Goal: Task Accomplishment & Management: Use online tool/utility

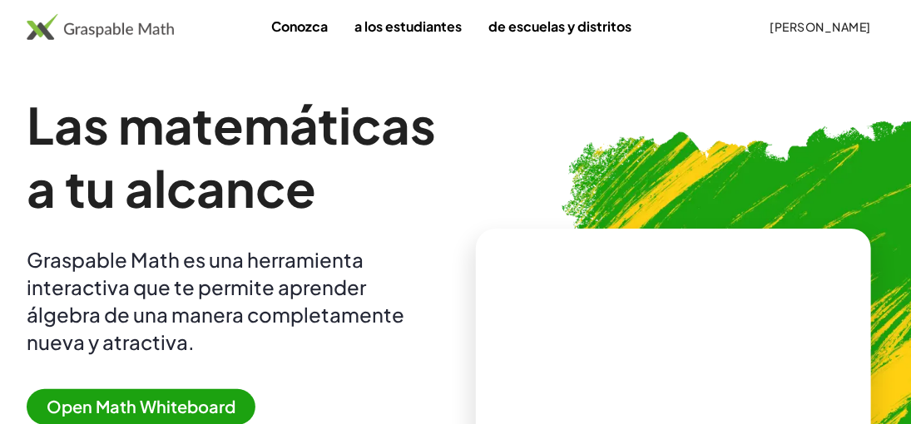
scroll to position [557, 0]
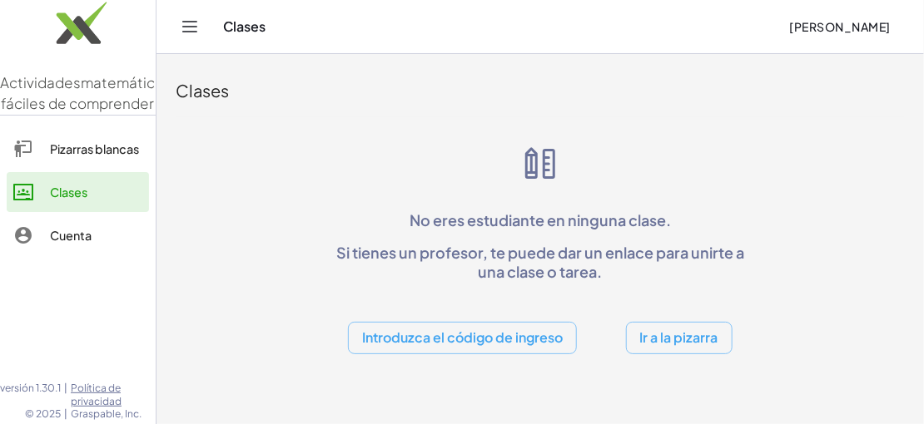
drag, startPoint x: 915, startPoint y: 41, endPoint x: 921, endPoint y: 68, distance: 28.3
click at [921, 68] on html "Actividades matemáticas fáciles de comprender Pizarras blancas Clases Cuenta ve…" at bounding box center [462, 212] width 924 height 424
drag, startPoint x: 672, startPoint y: 313, endPoint x: 673, endPoint y: 325, distance: 12.5
click at [673, 325] on div "Introduzca el código de ingreso Ir a la pizarra" at bounding box center [540, 324] width 426 height 59
click at [673, 325] on button "Ir a la pizarra" at bounding box center [679, 338] width 107 height 32
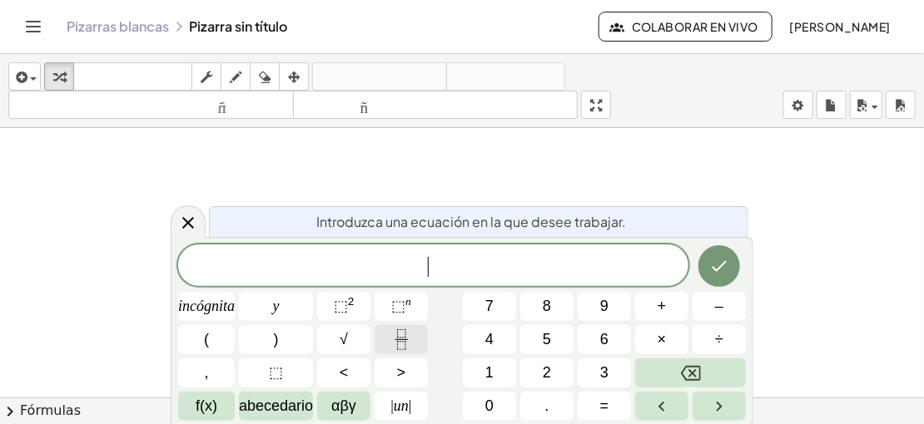
click at [385, 335] on button "Fracción" at bounding box center [401, 339] width 53 height 29
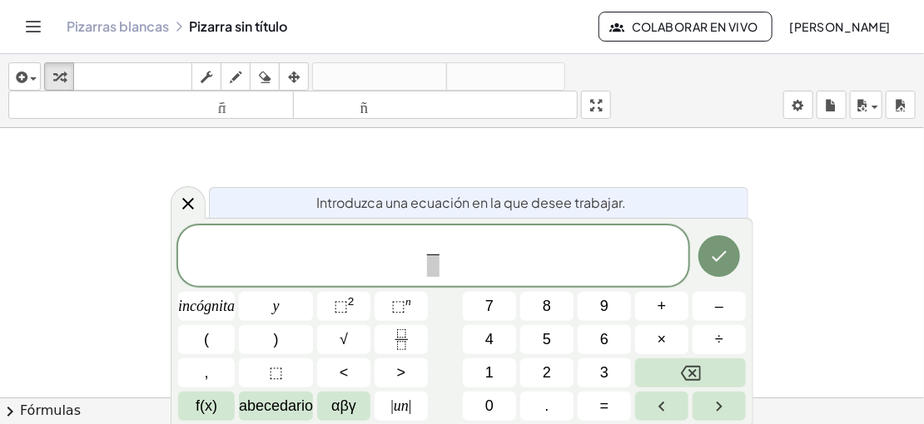
click at [424, 256] on span "​ ​" at bounding box center [433, 257] width 19 height 41
click at [221, 335] on button "(" at bounding box center [206, 339] width 57 height 29
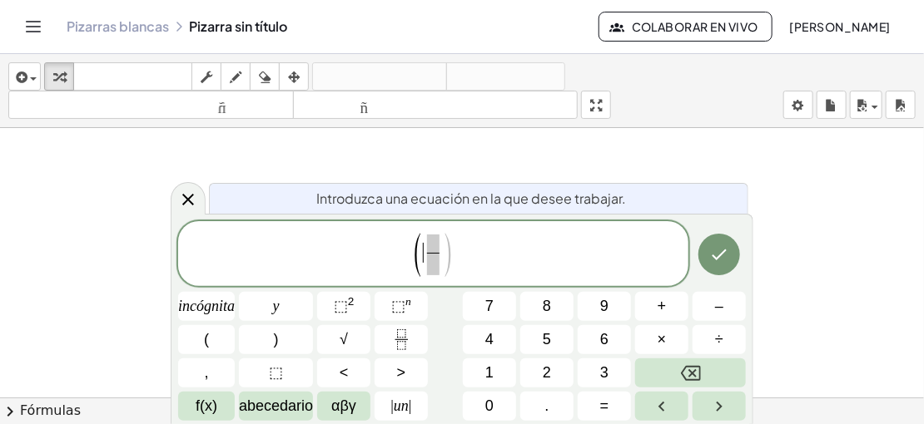
click at [430, 243] on span at bounding box center [433, 244] width 12 height 18
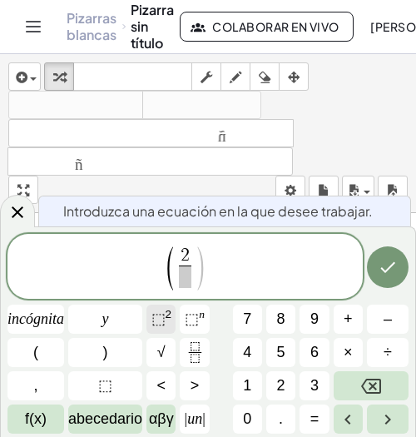
click at [161, 317] on font "⬚" at bounding box center [158, 318] width 14 height 17
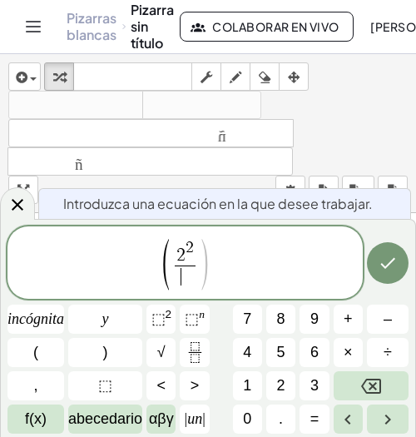
click at [180, 285] on span "​" at bounding box center [185, 276] width 21 height 22
click at [279, 395] on div "( 2 2 ​ ​ ) incógnita y ⬚ 2 ⬚ n 7 8 9 + – ( ) √ 4 5 6 × ÷ , ⬚ < > 1 2 3 f(x) ab…" at bounding box center [207, 329] width 401 height 207
click at [274, 386] on button "2" at bounding box center [280, 385] width 29 height 29
click at [161, 344] on font "√" at bounding box center [161, 352] width 8 height 17
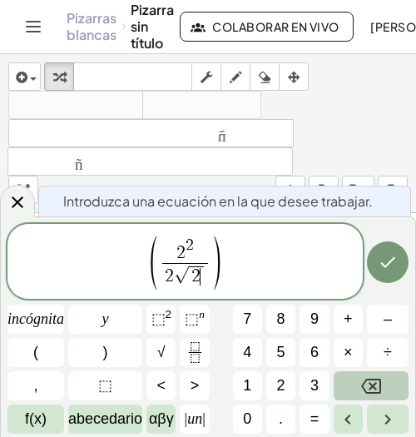
click at [346, 381] on button "Retroceso" at bounding box center [371, 385] width 75 height 29
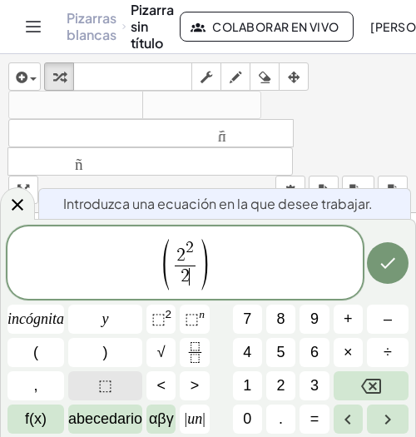
click at [120, 387] on button "⬚" at bounding box center [105, 385] width 74 height 29
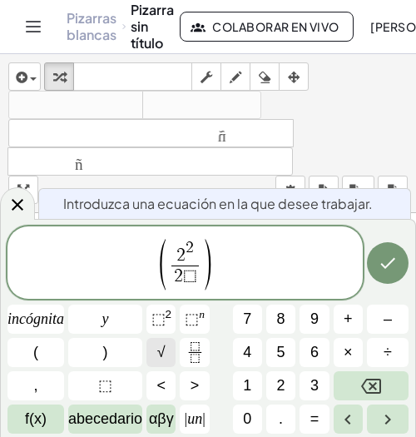
click at [168, 347] on button "√" at bounding box center [160, 352] width 29 height 29
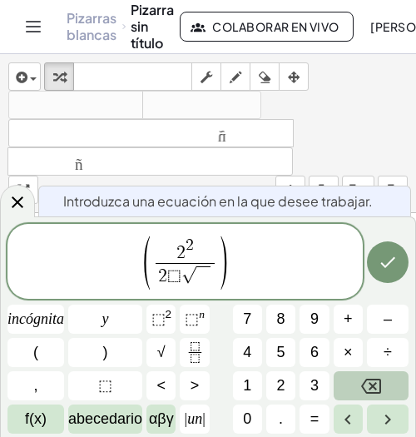
click at [343, 375] on button "Retroceso" at bounding box center [371, 385] width 75 height 29
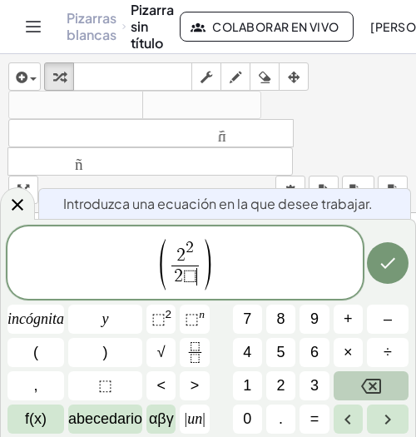
click at [343, 375] on button "Retroceso" at bounding box center [371, 385] width 75 height 29
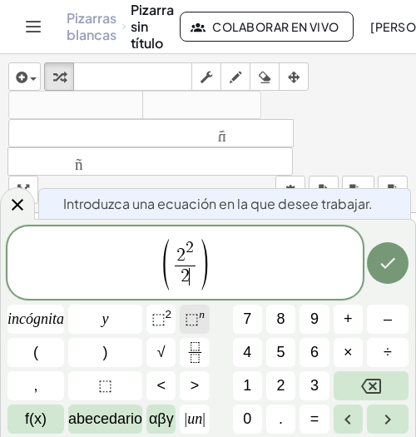
click at [195, 320] on font "⬚" at bounding box center [192, 318] width 14 height 17
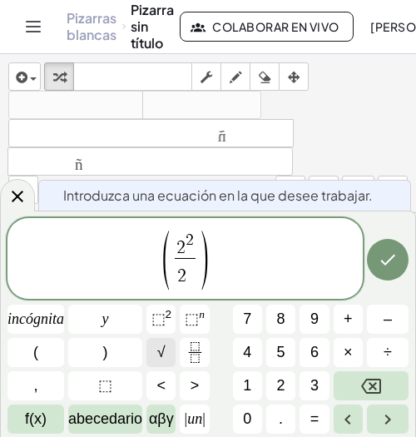
click at [153, 349] on button "√" at bounding box center [160, 352] width 29 height 29
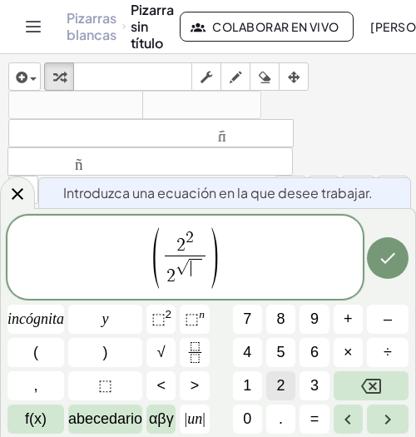
click at [285, 380] on button "2" at bounding box center [280, 385] width 29 height 29
click at [236, 247] on span "( 2 2 2 √ 2 ​ ​ )" at bounding box center [184, 259] width 355 height 66
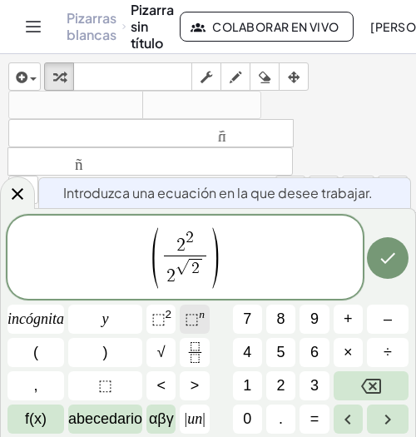
click at [191, 308] on span "⬚ n" at bounding box center [195, 319] width 20 height 22
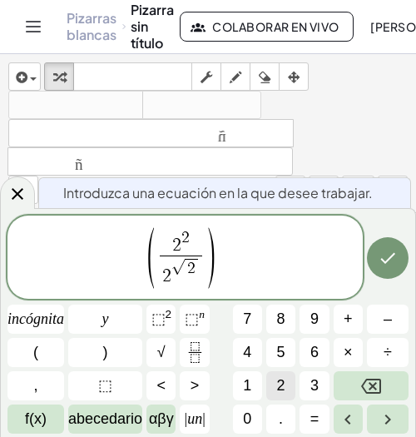
click at [275, 373] on button "2" at bounding box center [280, 385] width 29 height 29
click at [356, 320] on button "+" at bounding box center [348, 319] width 29 height 29
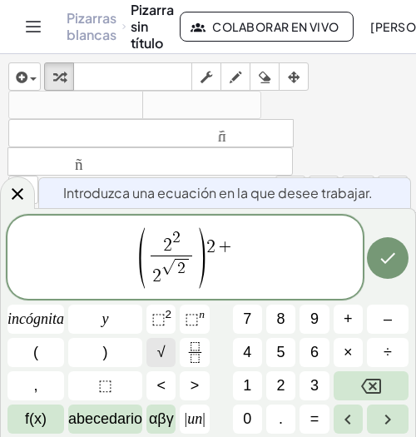
click at [166, 349] on button "√" at bounding box center [160, 352] width 29 height 29
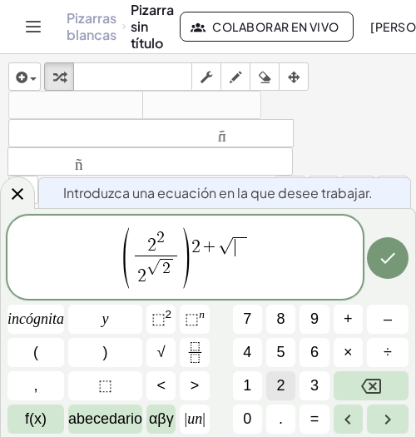
click at [280, 395] on span "2" at bounding box center [281, 386] width 8 height 22
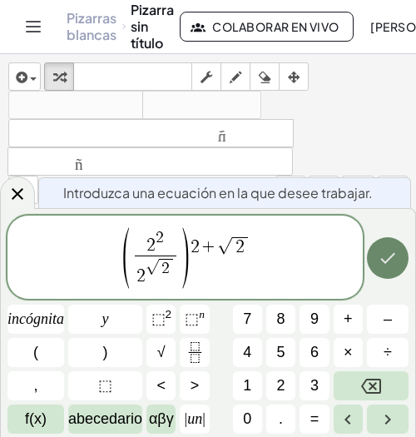
click at [390, 275] on button "Hecho" at bounding box center [388, 258] width 42 height 42
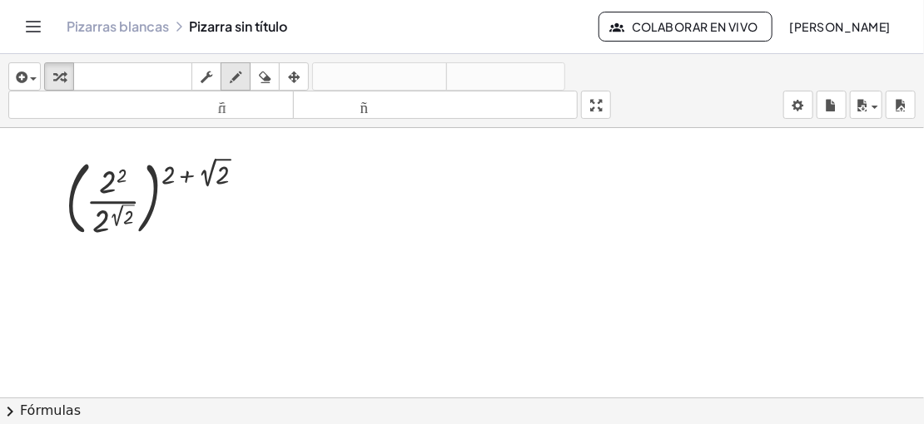
click at [230, 81] on icon "button" at bounding box center [236, 77] width 12 height 20
drag, startPoint x: 78, startPoint y: 265, endPoint x: 92, endPoint y: 280, distance: 20.6
click at [92, 280] on div at bounding box center [462, 411] width 924 height 566
drag, startPoint x: 68, startPoint y: 256, endPoint x: 72, endPoint y: 287, distance: 31.1
click at [72, 287] on div at bounding box center [462, 411] width 924 height 566
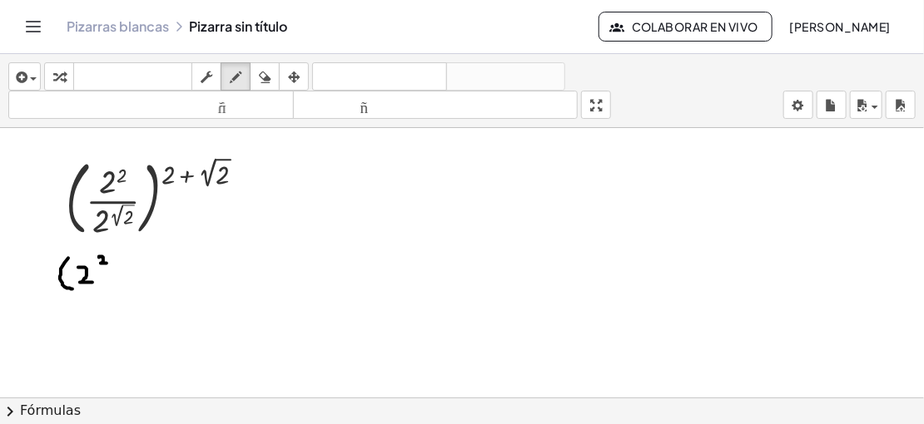
drag, startPoint x: 99, startPoint y: 256, endPoint x: 107, endPoint y: 261, distance: 9.5
click at [107, 261] on div at bounding box center [462, 411] width 924 height 566
click at [119, 256] on div at bounding box center [462, 411] width 924 height 566
drag, startPoint x: 124, startPoint y: 253, endPoint x: 143, endPoint y: 250, distance: 19.4
click at [143, 250] on div at bounding box center [462, 411] width 924 height 566
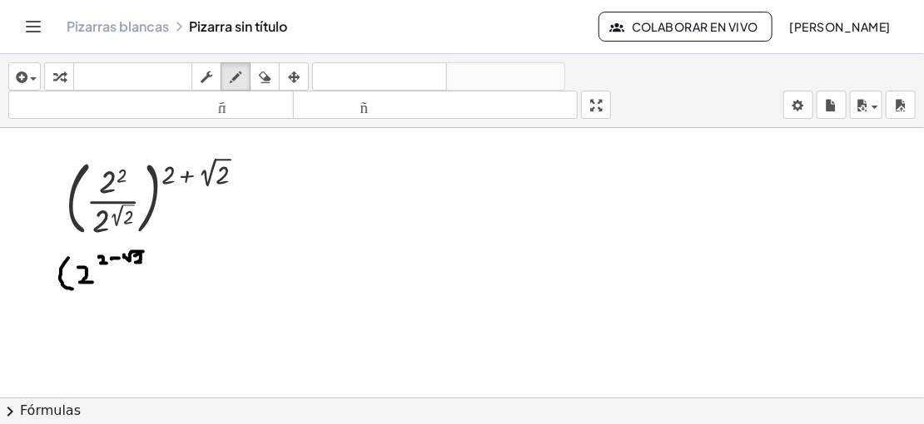
drag, startPoint x: 135, startPoint y: 254, endPoint x: 142, endPoint y: 261, distance: 10.0
click at [142, 261] on div at bounding box center [462, 411] width 924 height 566
drag, startPoint x: 149, startPoint y: 247, endPoint x: 147, endPoint y: 280, distance: 32.5
click at [147, 280] on div at bounding box center [462, 411] width 924 height 566
click at [68, 256] on div at bounding box center [462, 411] width 924 height 566
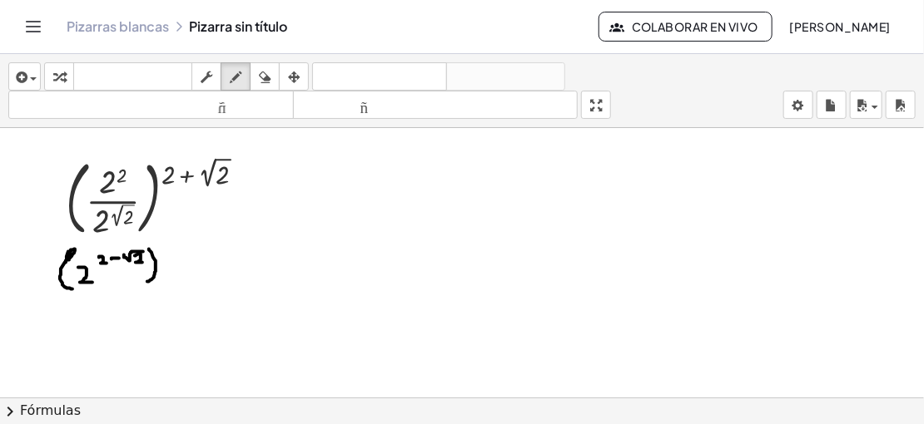
drag, startPoint x: 71, startPoint y: 248, endPoint x: 66, endPoint y: 261, distance: 14.2
click at [66, 261] on div at bounding box center [462, 411] width 924 height 566
click at [263, 74] on icon "button" at bounding box center [265, 77] width 12 height 20
drag, startPoint x: 67, startPoint y: 251, endPoint x: 61, endPoint y: 259, distance: 9.5
click at [61, 259] on div at bounding box center [462, 411] width 924 height 566
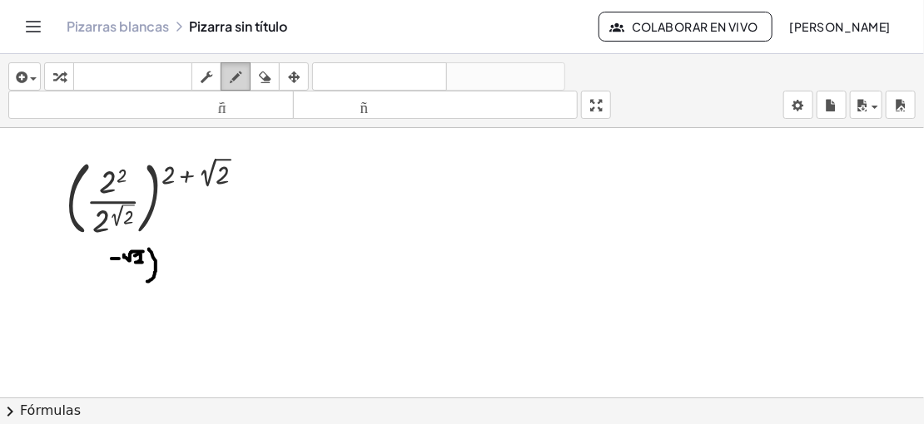
click at [237, 75] on icon "button" at bounding box center [236, 77] width 12 height 20
drag, startPoint x: 85, startPoint y: 247, endPoint x: 89, endPoint y: 280, distance: 33.6
click at [89, 280] on div at bounding box center [462, 411] width 924 height 566
drag, startPoint x: 95, startPoint y: 265, endPoint x: 107, endPoint y: 280, distance: 18.3
click at [107, 280] on div at bounding box center [462, 411] width 924 height 566
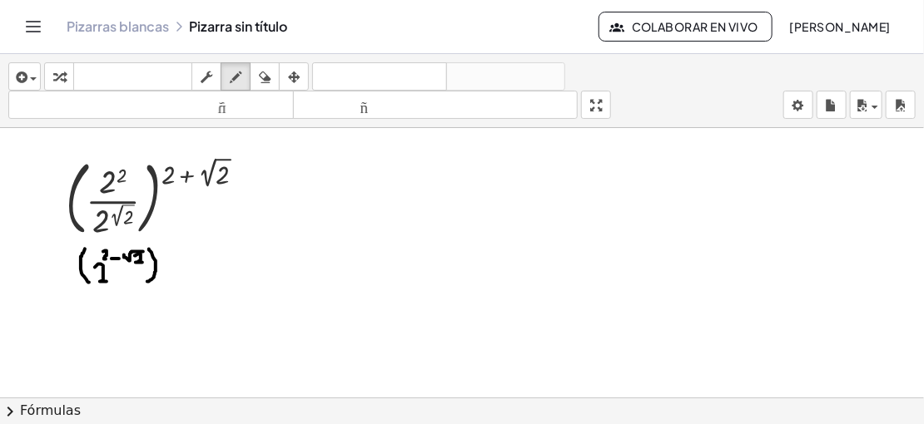
click at [107, 257] on div at bounding box center [462, 411] width 924 height 566
click at [261, 83] on icon "button" at bounding box center [265, 77] width 12 height 20
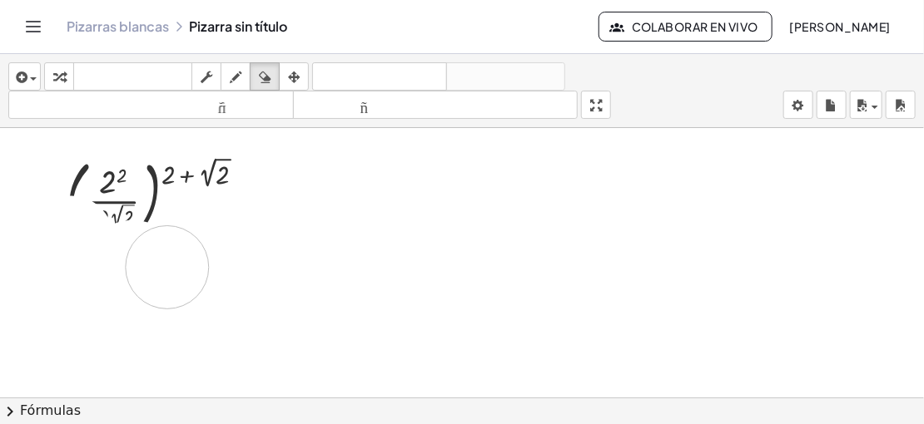
drag, startPoint x: 74, startPoint y: 262, endPoint x: 167, endPoint y: 263, distance: 93.2
click at [167, 263] on div at bounding box center [462, 411] width 924 height 566
drag, startPoint x: 254, startPoint y: 127, endPoint x: 245, endPoint y: 122, distance: 10.9
click at [245, 122] on div "insertar Seleccione uno: Expresión matemática Función Texto Vídeo de YouTube Gr…" at bounding box center [462, 239] width 924 height 370
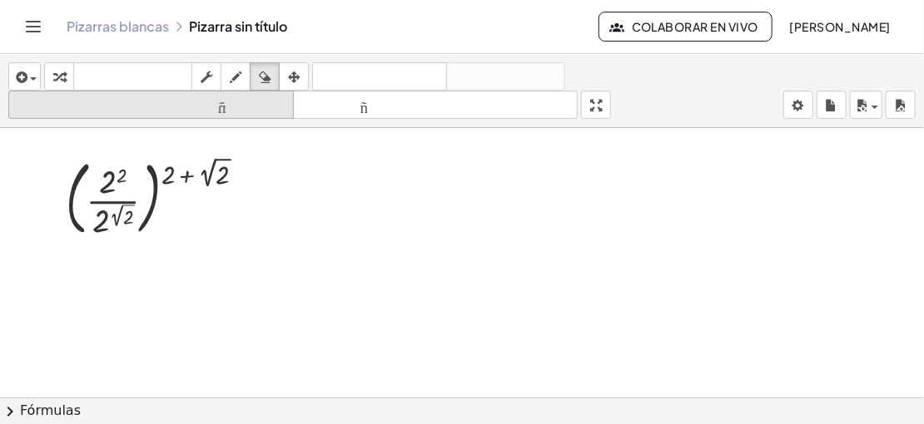
drag, startPoint x: 245, startPoint y: 122, endPoint x: 247, endPoint y: 112, distance: 9.5
click at [247, 112] on div "insertar Seleccione uno: Expresión matemática Función Texto Vídeo de YouTube Gr…" at bounding box center [462, 91] width 924 height 74
click at [247, 112] on icon "tamaño_del_formato" at bounding box center [150, 106] width 277 height 20
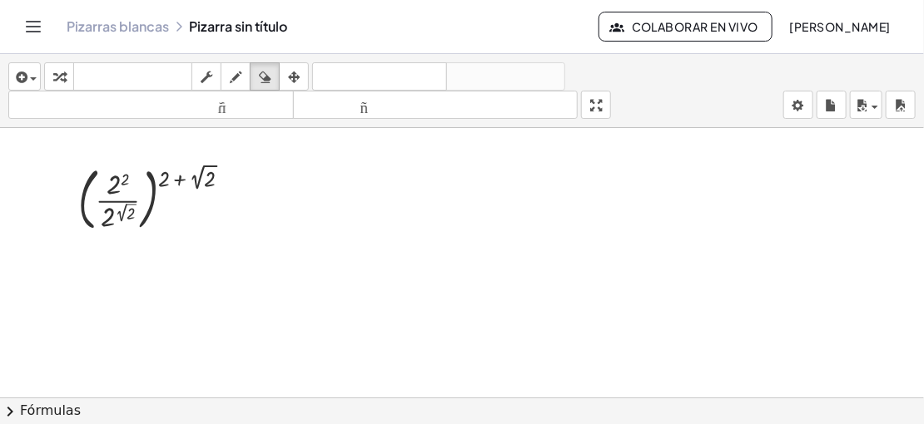
click at [189, 234] on div at bounding box center [462, 411] width 924 height 566
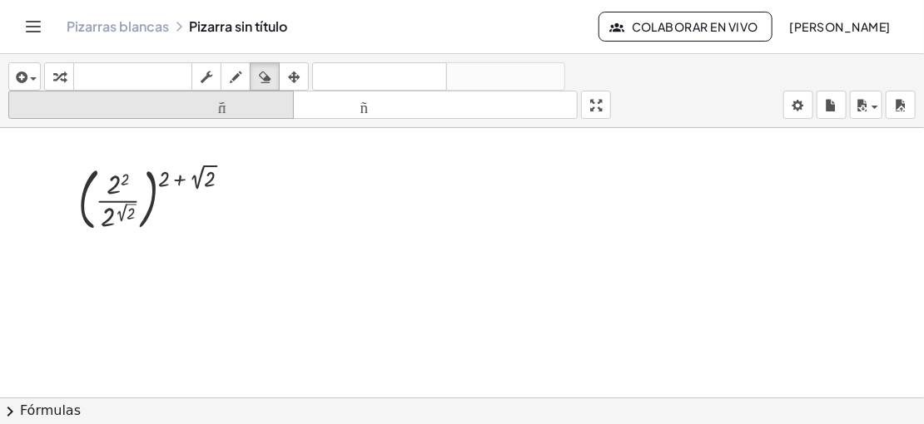
click at [244, 96] on icon "tamaño_del_formato" at bounding box center [150, 106] width 277 height 20
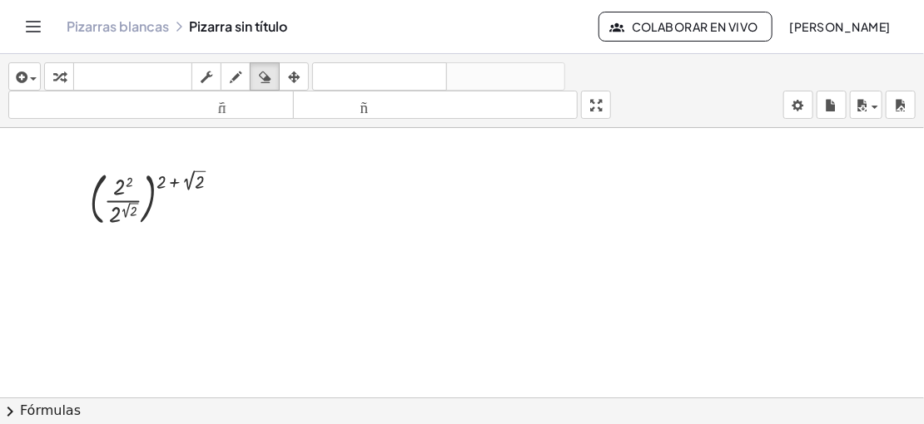
click at [199, 194] on div at bounding box center [462, 411] width 924 height 566
click at [157, 247] on div at bounding box center [462, 411] width 924 height 566
click at [236, 77] on icon "button" at bounding box center [236, 77] width 12 height 20
drag, startPoint x: 99, startPoint y: 257, endPoint x: 116, endPoint y: 278, distance: 26.6
click at [116, 278] on div at bounding box center [462, 411] width 924 height 566
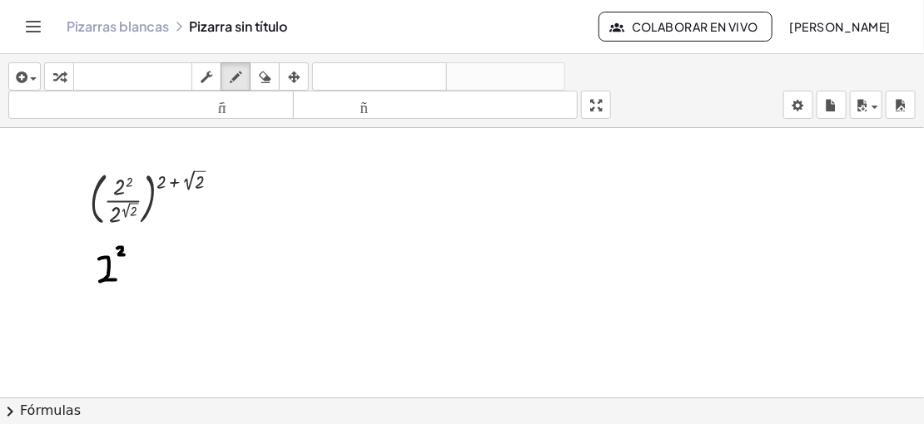
drag, startPoint x: 117, startPoint y: 246, endPoint x: 124, endPoint y: 253, distance: 9.4
click at [124, 253] on div at bounding box center [462, 411] width 924 height 566
drag, startPoint x: 129, startPoint y: 248, endPoint x: 137, endPoint y: 247, distance: 8.4
click at [137, 247] on div at bounding box center [462, 411] width 924 height 566
drag, startPoint x: 142, startPoint y: 243, endPoint x: 170, endPoint y: 236, distance: 28.3
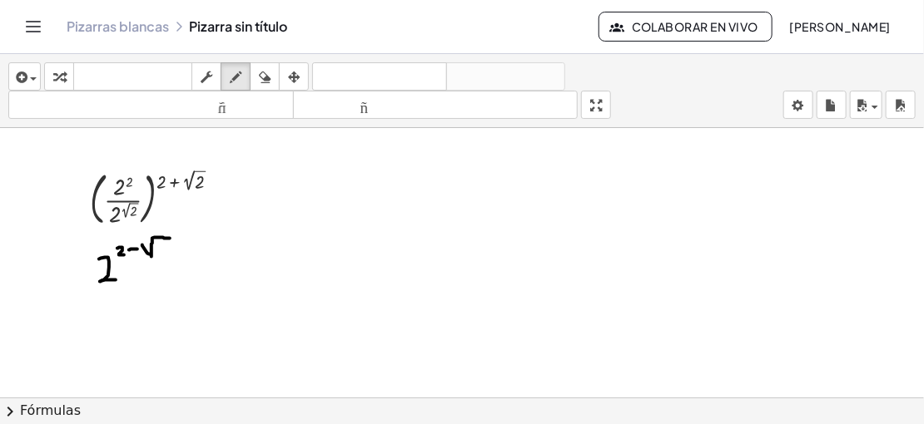
click at [170, 236] on div at bounding box center [462, 411] width 924 height 566
drag, startPoint x: 159, startPoint y: 244, endPoint x: 166, endPoint y: 252, distance: 11.2
click at [166, 252] on div at bounding box center [462, 411] width 924 height 566
drag, startPoint x: 90, startPoint y: 285, endPoint x: 90, endPoint y: 241, distance: 44.1
click at [90, 241] on div at bounding box center [462, 411] width 924 height 566
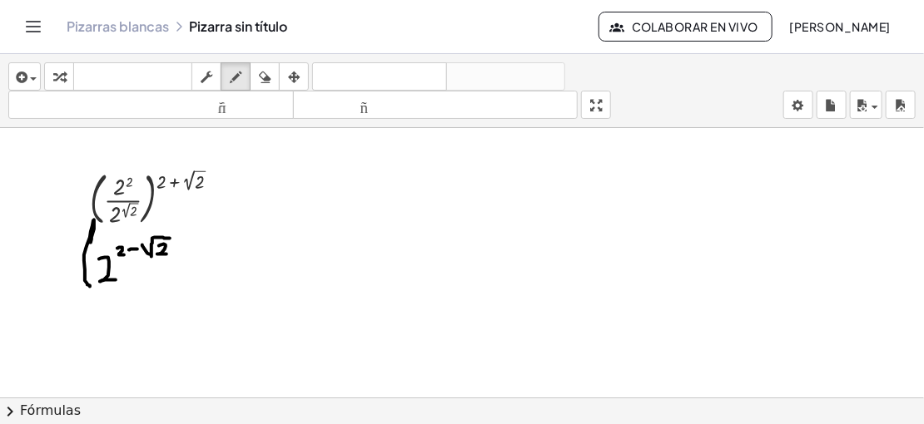
click at [241, 102] on font "tamaño_del_formato" at bounding box center [150, 105] width 277 height 16
click at [259, 85] on icon "button" at bounding box center [265, 77] width 12 height 20
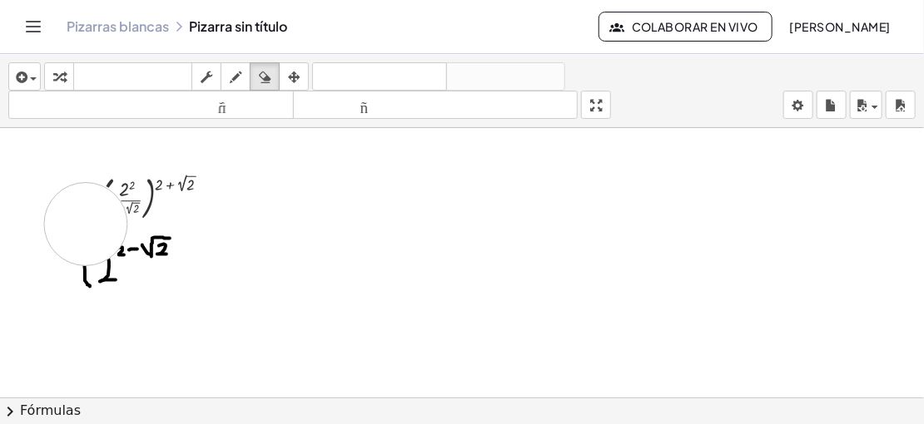
click at [86, 222] on div at bounding box center [462, 411] width 924 height 566
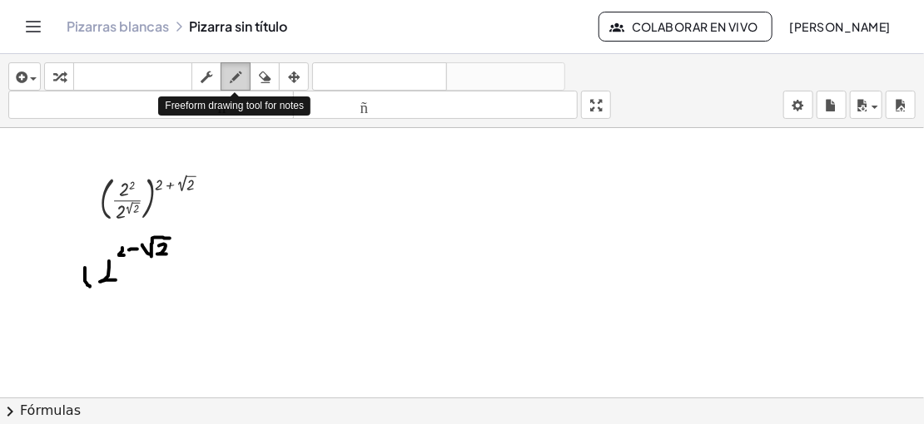
click at [235, 83] on icon "button" at bounding box center [236, 77] width 12 height 20
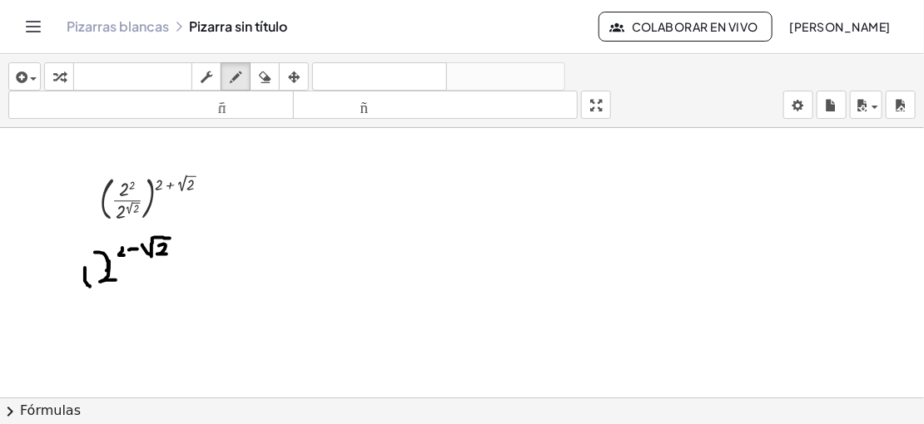
drag, startPoint x: 95, startPoint y: 251, endPoint x: 107, endPoint y: 269, distance: 21.7
click at [107, 269] on div at bounding box center [462, 411] width 924 height 566
click at [120, 250] on div at bounding box center [462, 411] width 924 height 566
drag, startPoint x: 87, startPoint y: 241, endPoint x: 86, endPoint y: 267, distance: 26.7
click at [86, 267] on div at bounding box center [462, 411] width 924 height 566
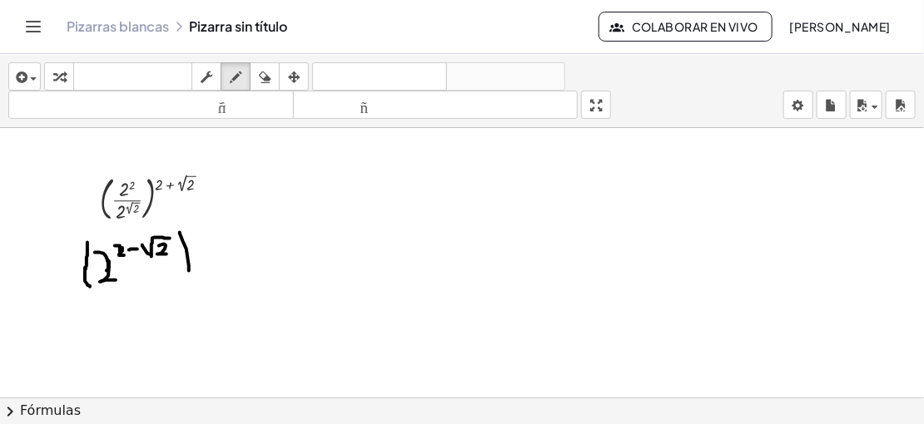
drag, startPoint x: 180, startPoint y: 231, endPoint x: 183, endPoint y: 281, distance: 50.9
click at [183, 281] on div at bounding box center [462, 411] width 924 height 566
drag, startPoint x: 100, startPoint y: 231, endPoint x: 93, endPoint y: 256, distance: 25.0
click at [93, 256] on div at bounding box center [462, 411] width 924 height 566
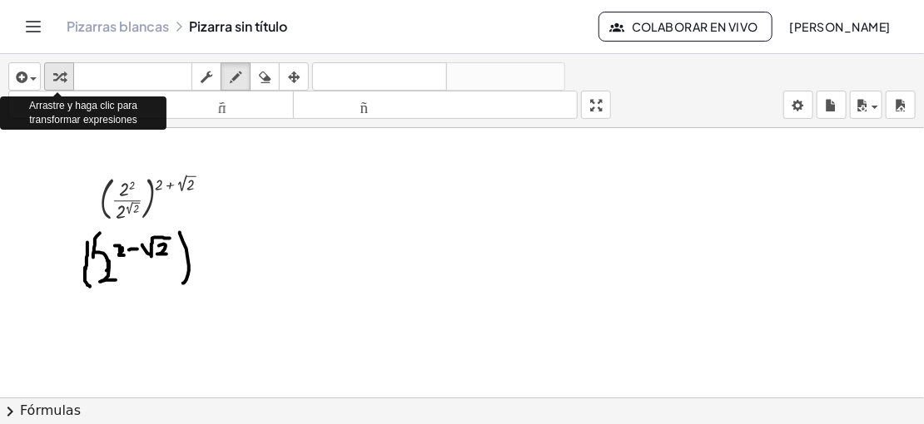
click at [56, 76] on icon "button" at bounding box center [59, 77] width 12 height 20
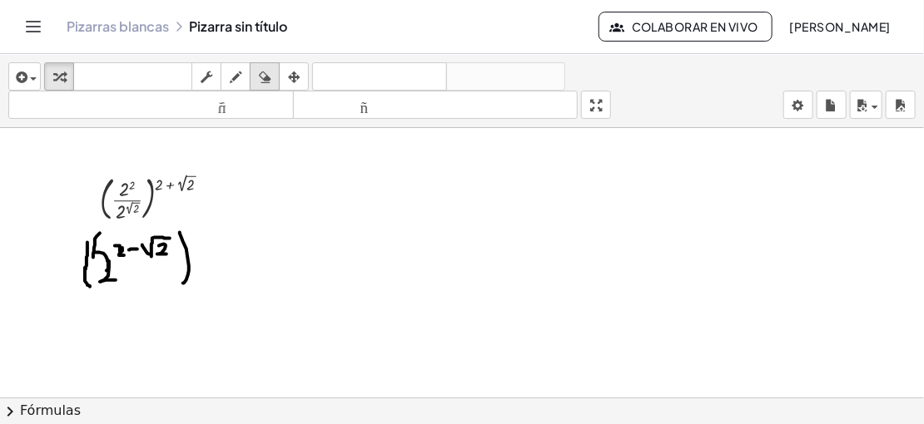
click at [266, 74] on icon "button" at bounding box center [265, 77] width 12 height 20
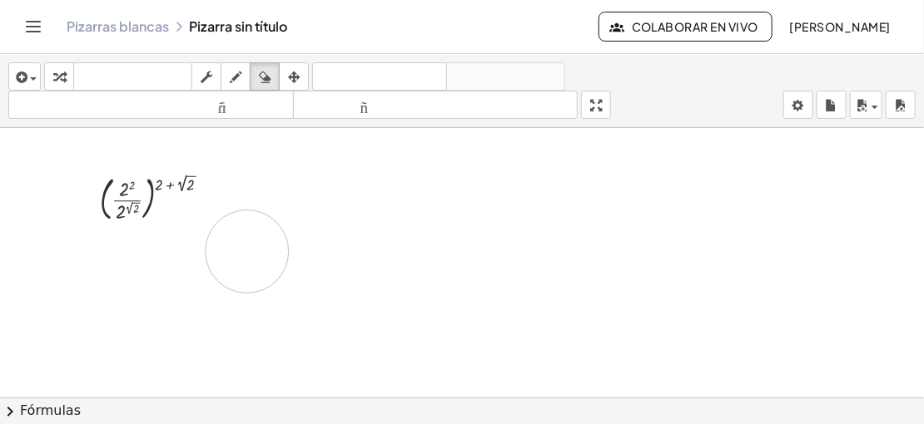
drag, startPoint x: 210, startPoint y: 262, endPoint x: 247, endPoint y: 249, distance: 39.7
click at [247, 249] on div at bounding box center [462, 411] width 924 height 566
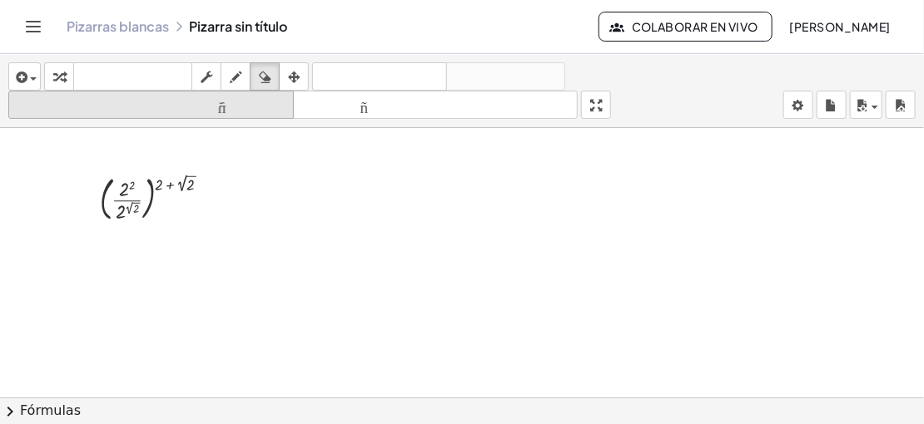
click at [228, 91] on button "tamaño_del_formato menor" at bounding box center [150, 105] width 285 height 28
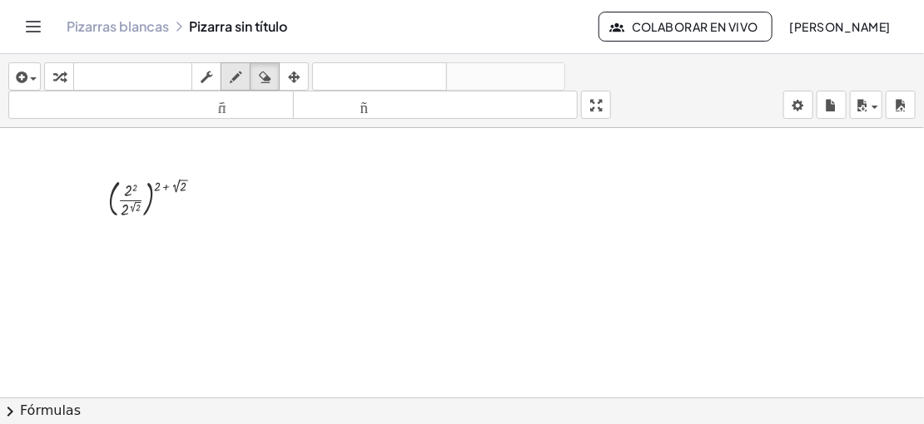
click at [233, 78] on icon "button" at bounding box center [236, 77] width 12 height 20
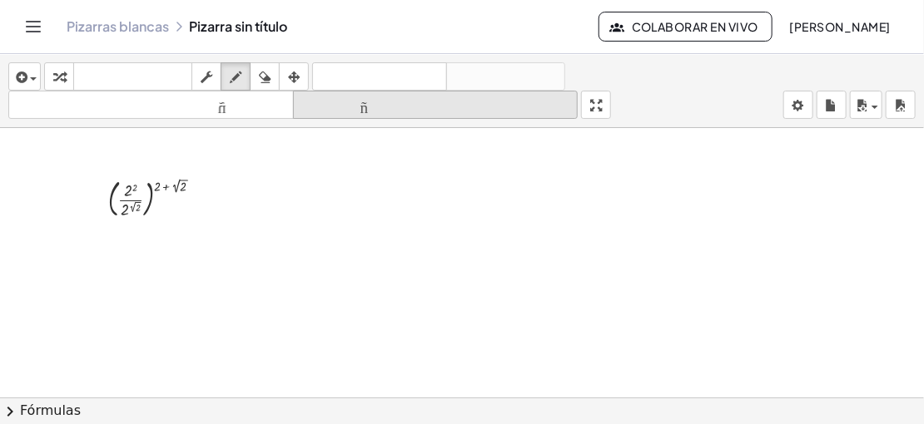
click at [360, 101] on font "tamaño_del_formato" at bounding box center [435, 105] width 277 height 16
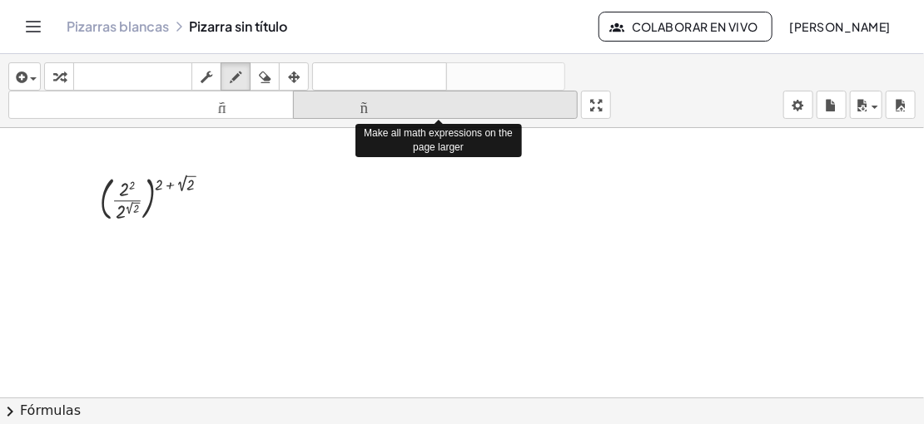
click at [360, 101] on font "tamaño_del_formato" at bounding box center [435, 105] width 277 height 16
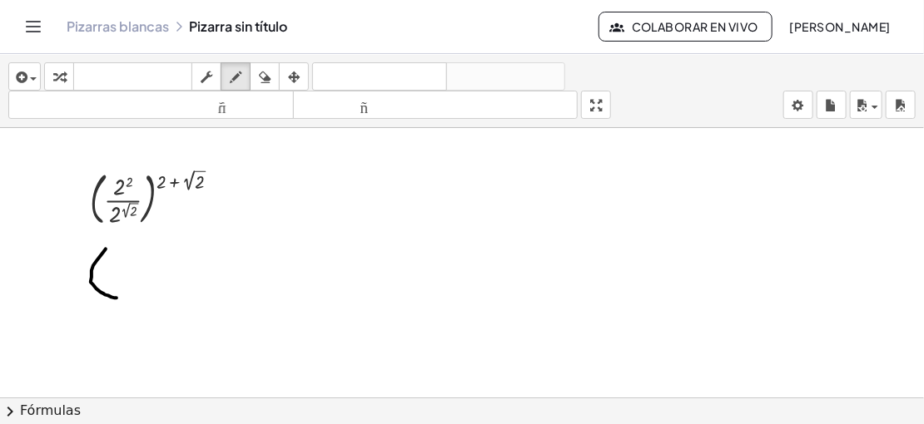
drag, startPoint x: 106, startPoint y: 247, endPoint x: 117, endPoint y: 296, distance: 50.3
click at [117, 296] on div at bounding box center [462, 411] width 924 height 566
drag, startPoint x: 118, startPoint y: 267, endPoint x: 134, endPoint y: 285, distance: 23.6
click at [134, 285] on div at bounding box center [462, 411] width 924 height 566
drag, startPoint x: 136, startPoint y: 256, endPoint x: 144, endPoint y: 264, distance: 11.8
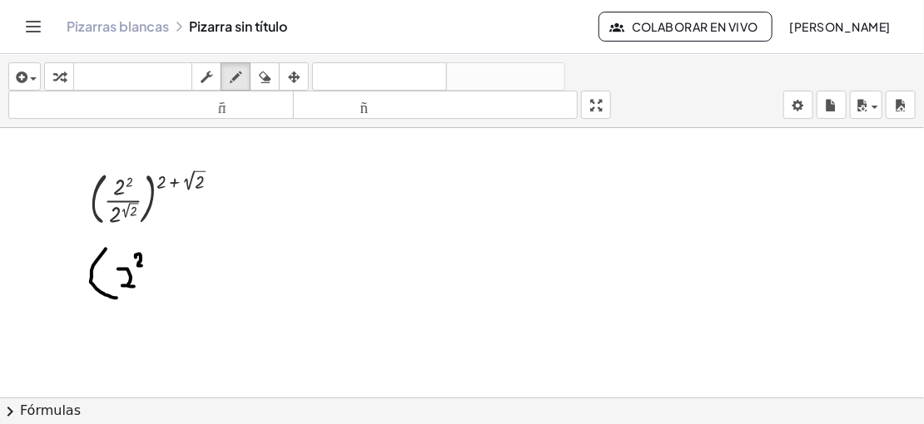
click at [144, 264] on div at bounding box center [462, 411] width 924 height 566
click at [156, 256] on div at bounding box center [462, 411] width 924 height 566
drag, startPoint x: 161, startPoint y: 250, endPoint x: 196, endPoint y: 245, distance: 35.3
click at [196, 245] on div at bounding box center [462, 411] width 924 height 566
drag, startPoint x: 180, startPoint y: 249, endPoint x: 186, endPoint y: 256, distance: 9.4
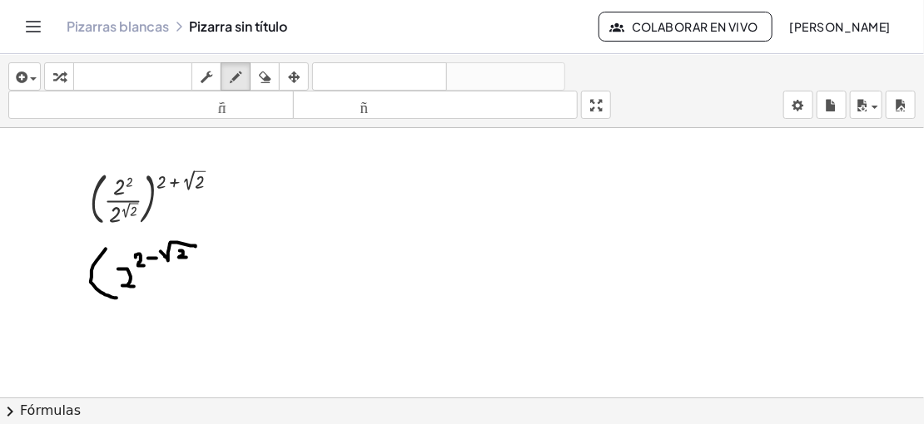
click at [186, 256] on div at bounding box center [462, 411] width 924 height 566
drag, startPoint x: 201, startPoint y: 241, endPoint x: 204, endPoint y: 285, distance: 44.2
click at [204, 285] on div at bounding box center [462, 411] width 924 height 566
drag, startPoint x: 216, startPoint y: 236, endPoint x: 223, endPoint y: 244, distance: 11.2
click at [223, 244] on div at bounding box center [462, 411] width 924 height 566
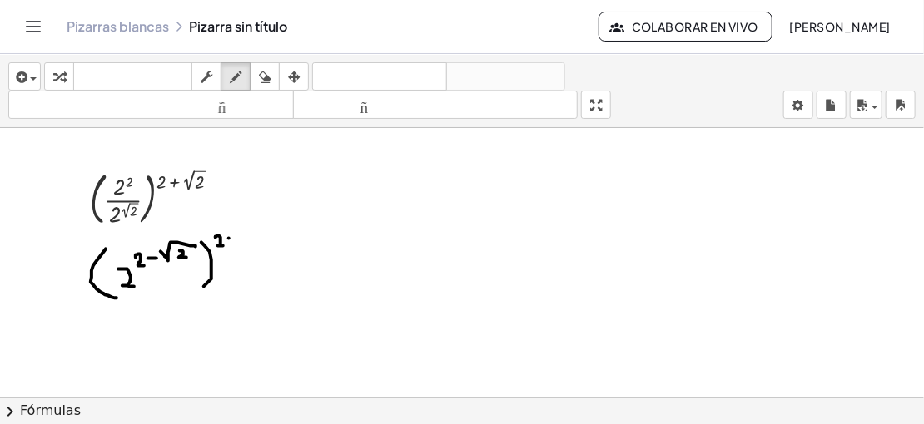
click at [236, 237] on div at bounding box center [462, 411] width 924 height 566
drag, startPoint x: 233, startPoint y: 227, endPoint x: 231, endPoint y: 242, distance: 15.1
click at [231, 242] on div at bounding box center [462, 411] width 924 height 566
drag, startPoint x: 241, startPoint y: 234, endPoint x: 265, endPoint y: 225, distance: 26.6
click at [265, 225] on div at bounding box center [462, 411] width 924 height 566
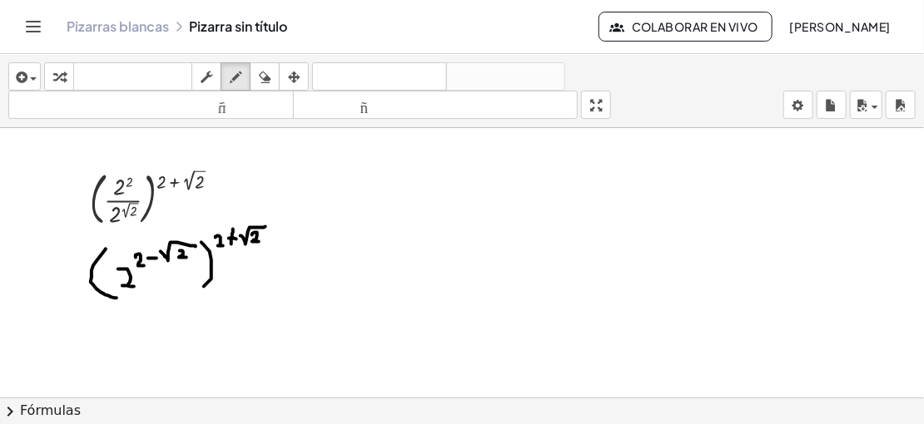
drag, startPoint x: 252, startPoint y: 233, endPoint x: 259, endPoint y: 240, distance: 9.4
click at [259, 240] on div at bounding box center [462, 411] width 924 height 566
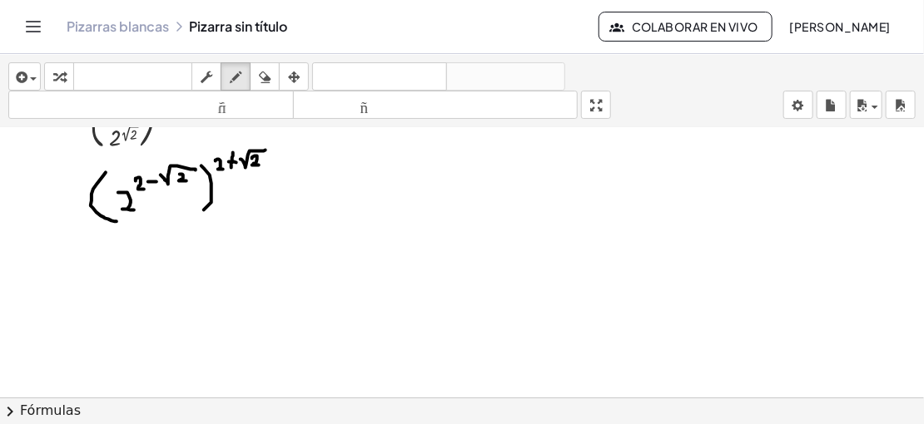
scroll to position [102, 0]
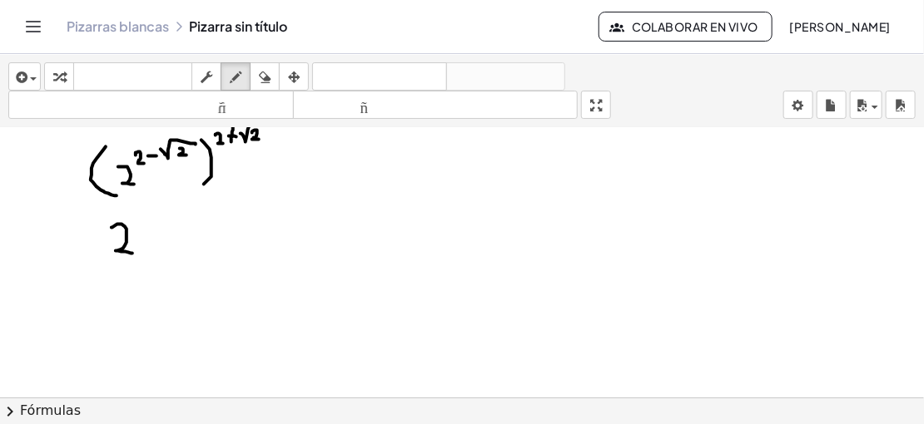
drag, startPoint x: 112, startPoint y: 226, endPoint x: 132, endPoint y: 251, distance: 33.1
click at [132, 251] on div at bounding box center [462, 309] width 924 height 566
drag, startPoint x: 143, startPoint y: 211, endPoint x: 146, endPoint y: 228, distance: 16.8
click at [146, 228] on div at bounding box center [462, 309] width 924 height 566
drag, startPoint x: 150, startPoint y: 215, endPoint x: 157, endPoint y: 225, distance: 12.5
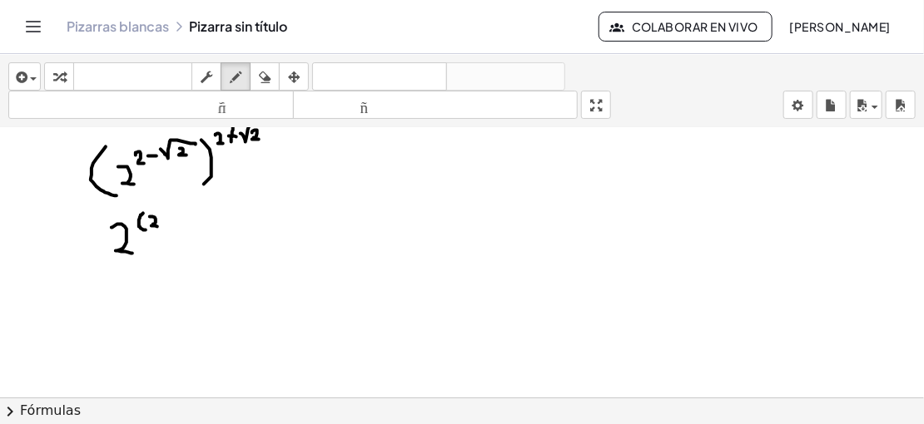
click at [157, 225] on div at bounding box center [462, 309] width 924 height 566
click at [170, 219] on div at bounding box center [462, 309] width 924 height 566
drag, startPoint x: 174, startPoint y: 213, endPoint x: 195, endPoint y: 209, distance: 21.2
click at [195, 209] on div at bounding box center [462, 309] width 924 height 566
drag, startPoint x: 186, startPoint y: 213, endPoint x: 194, endPoint y: 221, distance: 11.2
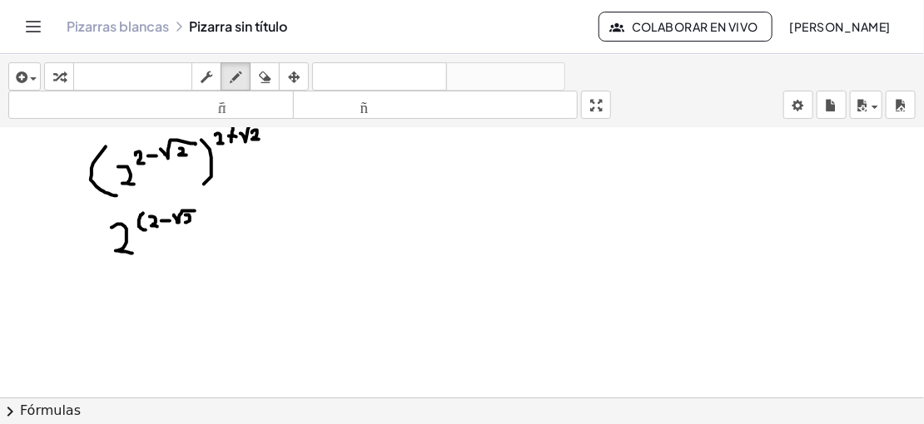
click at [194, 221] on div at bounding box center [462, 309] width 924 height 566
drag, startPoint x: 201, startPoint y: 204, endPoint x: 199, endPoint y: 223, distance: 19.2
click at [199, 223] on div at bounding box center [462, 309] width 924 height 566
click at [211, 216] on div at bounding box center [462, 309] width 924 height 566
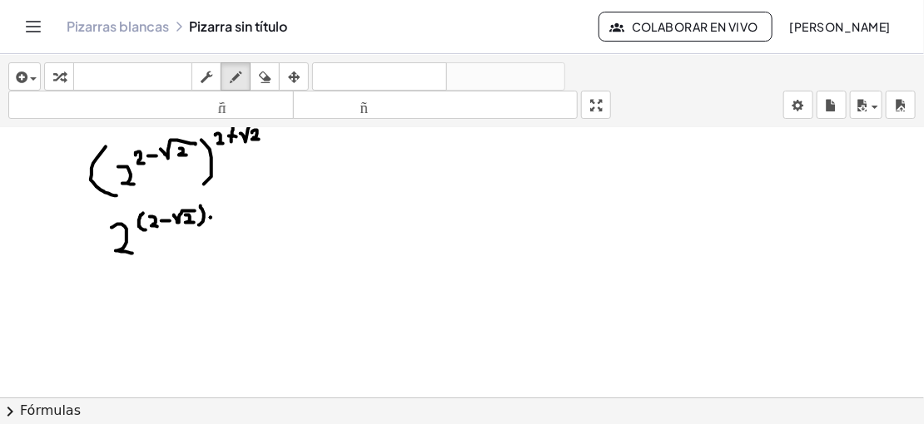
click at [211, 216] on div at bounding box center [462, 309] width 924 height 566
drag, startPoint x: 226, startPoint y: 204, endPoint x: 226, endPoint y: 224, distance: 20.0
click at [226, 224] on div at bounding box center [462, 309] width 924 height 566
drag, startPoint x: 230, startPoint y: 211, endPoint x: 239, endPoint y: 221, distance: 13.5
click at [239, 221] on div at bounding box center [462, 309] width 924 height 566
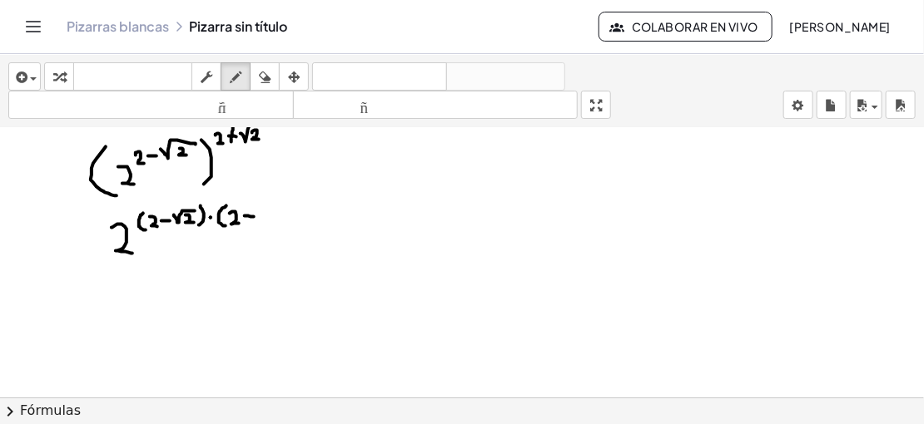
drag, startPoint x: 245, startPoint y: 214, endPoint x: 254, endPoint y: 215, distance: 9.2
click at [254, 215] on div at bounding box center [462, 309] width 924 height 566
drag, startPoint x: 248, startPoint y: 207, endPoint x: 248, endPoint y: 221, distance: 14.1
click at [248, 221] on div at bounding box center [462, 309] width 924 height 566
drag, startPoint x: 258, startPoint y: 211, endPoint x: 279, endPoint y: 199, distance: 24.3
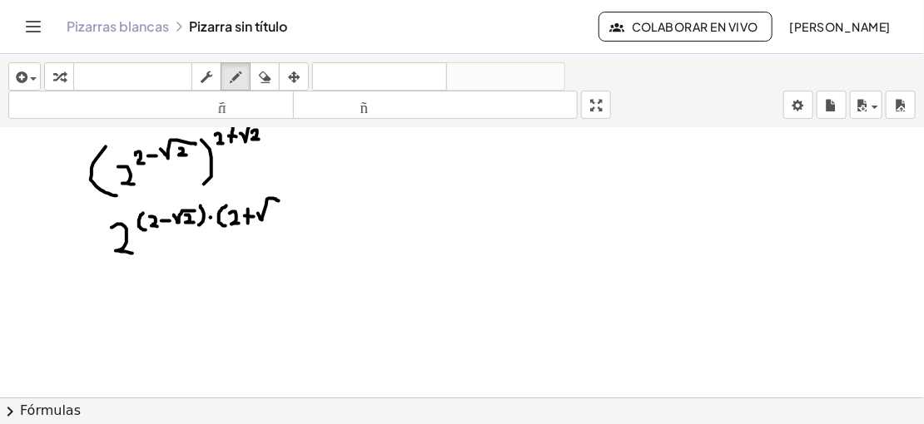
click at [279, 199] on div at bounding box center [462, 309] width 924 height 566
drag, startPoint x: 270, startPoint y: 210, endPoint x: 278, endPoint y: 216, distance: 10.7
click at [278, 216] on div at bounding box center [462, 309] width 924 height 566
drag, startPoint x: 286, startPoint y: 199, endPoint x: 286, endPoint y: 221, distance: 21.6
click at [286, 221] on div at bounding box center [462, 309] width 924 height 566
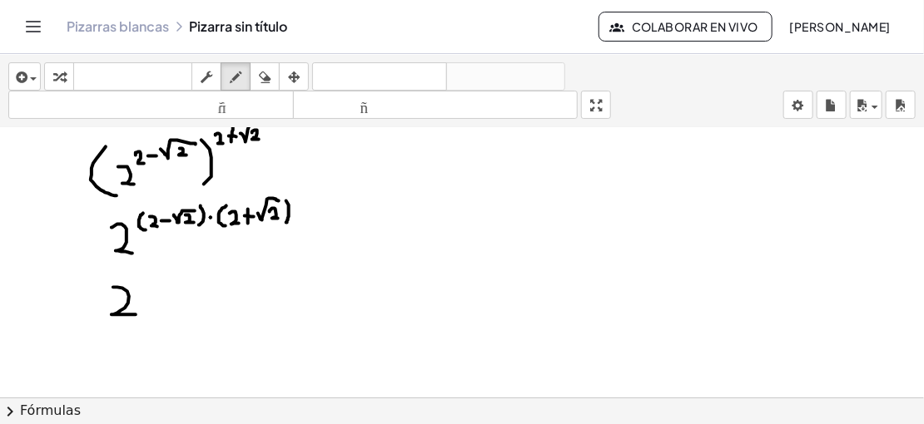
drag, startPoint x: 113, startPoint y: 285, endPoint x: 136, endPoint y: 313, distance: 36.0
click at [136, 313] on div at bounding box center [462, 309] width 924 height 566
drag, startPoint x: 139, startPoint y: 277, endPoint x: 146, endPoint y: 287, distance: 12.0
click at [146, 287] on div at bounding box center [462, 309] width 924 height 566
click at [152, 274] on div at bounding box center [462, 309] width 924 height 566
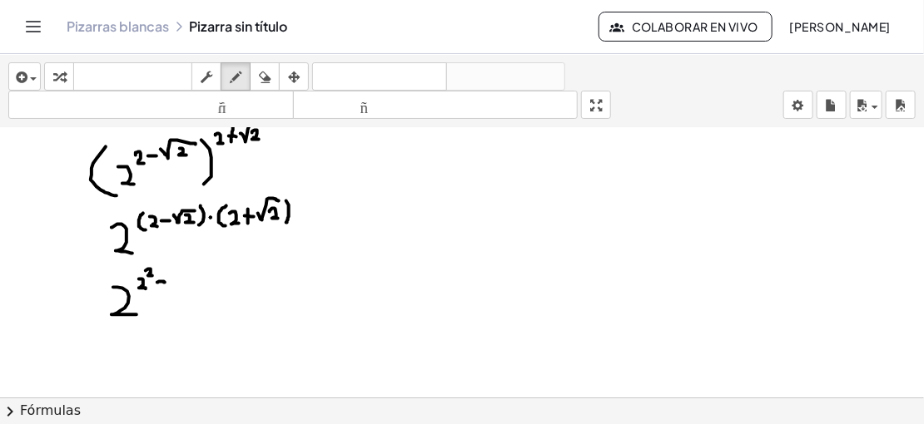
click at [165, 281] on div at bounding box center [462, 309] width 924 height 566
drag, startPoint x: 174, startPoint y: 273, endPoint x: 176, endPoint y: 289, distance: 16.0
click at [176, 289] on div at bounding box center [462, 309] width 924 height 566
drag, startPoint x: 177, startPoint y: 278, endPoint x: 199, endPoint y: 271, distance: 22.6
click at [199, 271] on div at bounding box center [462, 309] width 924 height 566
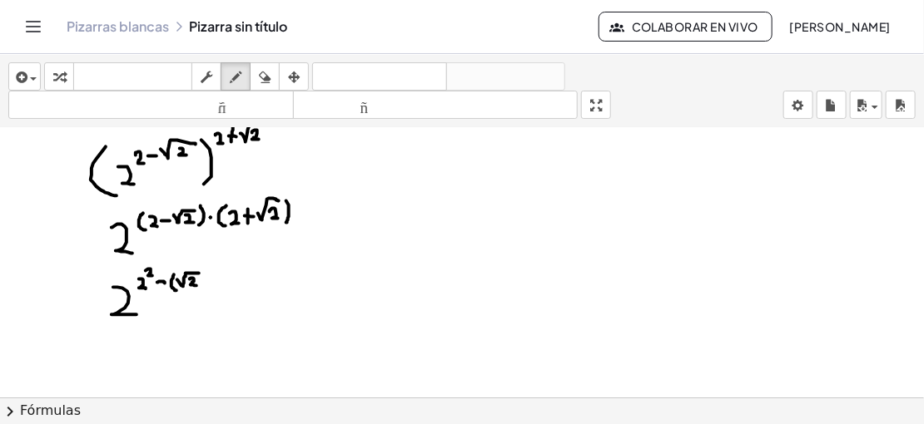
drag, startPoint x: 190, startPoint y: 277, endPoint x: 196, endPoint y: 285, distance: 10.0
click at [196, 285] on div at bounding box center [462, 309] width 924 height 566
drag, startPoint x: 204, startPoint y: 267, endPoint x: 208, endPoint y: 286, distance: 19.6
click at [208, 286] on div at bounding box center [462, 309] width 924 height 566
drag, startPoint x: 211, startPoint y: 261, endPoint x: 220, endPoint y: 268, distance: 11.2
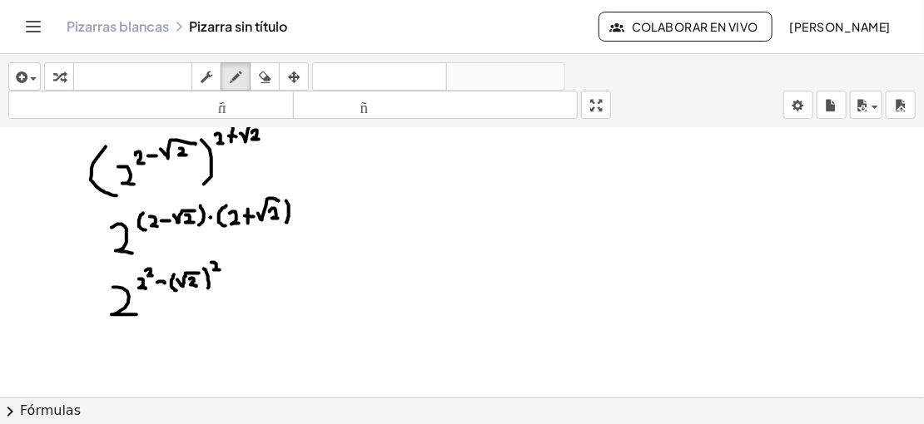
click at [220, 268] on div at bounding box center [462, 309] width 924 height 566
drag, startPoint x: 171, startPoint y: 281, endPoint x: 186, endPoint y: 266, distance: 21.2
click at [186, 266] on div at bounding box center [462, 309] width 924 height 566
drag, startPoint x: 208, startPoint y: 268, endPoint x: 222, endPoint y: 259, distance: 16.9
click at [222, 259] on div at bounding box center [462, 309] width 924 height 566
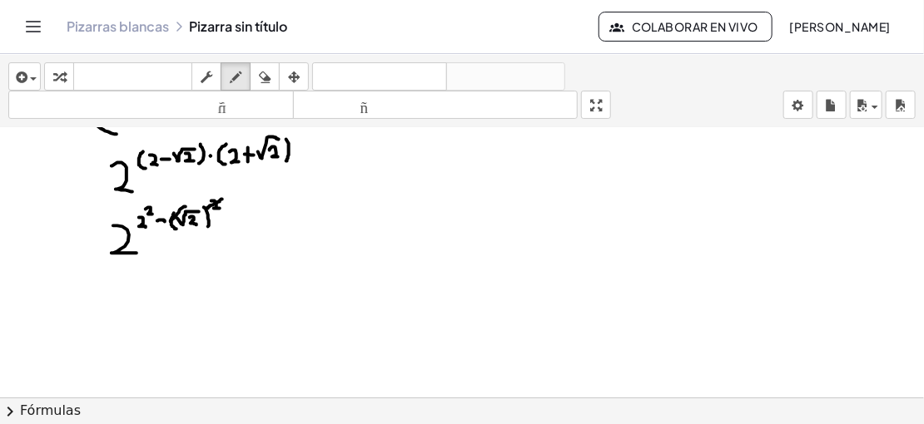
scroll to position [211, 0]
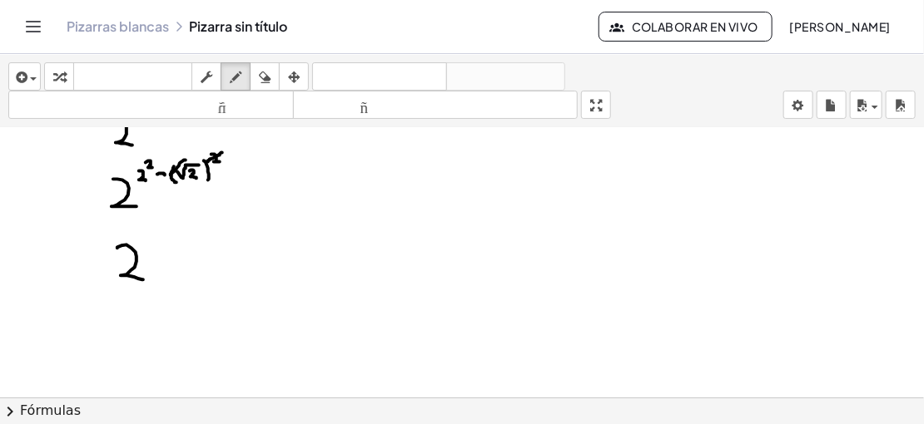
drag, startPoint x: 117, startPoint y: 246, endPoint x: 143, endPoint y: 278, distance: 40.8
click at [143, 278] on div at bounding box center [462, 201] width 924 height 566
drag, startPoint x: 144, startPoint y: 233, endPoint x: 153, endPoint y: 241, distance: 12.4
click at [153, 241] on div at bounding box center [462, 201] width 924 height 566
drag, startPoint x: 152, startPoint y: 221, endPoint x: 160, endPoint y: 228, distance: 10.6
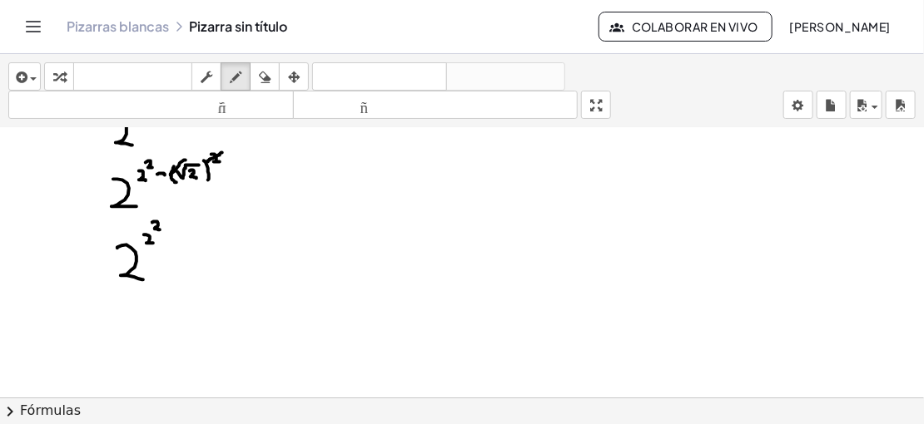
click at [160, 228] on div at bounding box center [462, 201] width 924 height 566
drag, startPoint x: 167, startPoint y: 236, endPoint x: 179, endPoint y: 236, distance: 11.7
click at [179, 236] on div at bounding box center [462, 201] width 924 height 566
drag, startPoint x: 187, startPoint y: 230, endPoint x: 199, endPoint y: 241, distance: 16.5
click at [199, 241] on div at bounding box center [462, 201] width 924 height 566
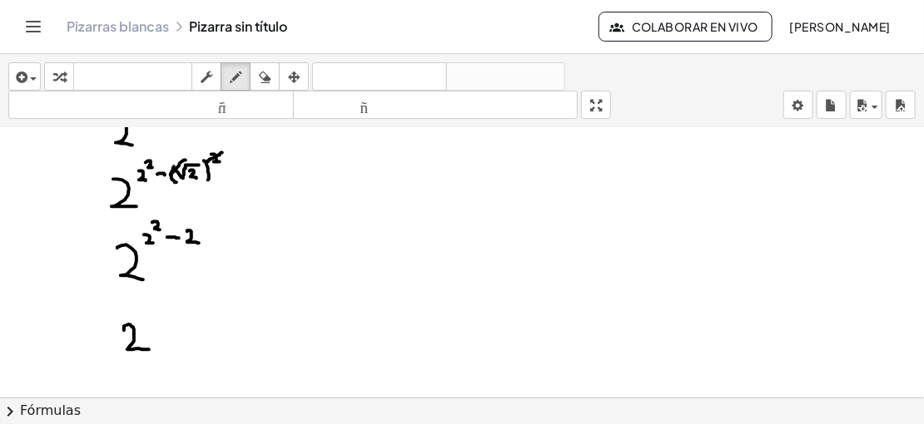
drag, startPoint x: 124, startPoint y: 329, endPoint x: 149, endPoint y: 348, distance: 31.5
click at [149, 348] on div at bounding box center [462, 201] width 924 height 566
drag, startPoint x: 146, startPoint y: 305, endPoint x: 151, endPoint y: 317, distance: 13.2
click at [151, 317] on div at bounding box center [462, 201] width 924 height 566
click at [164, 311] on div at bounding box center [462, 201] width 924 height 566
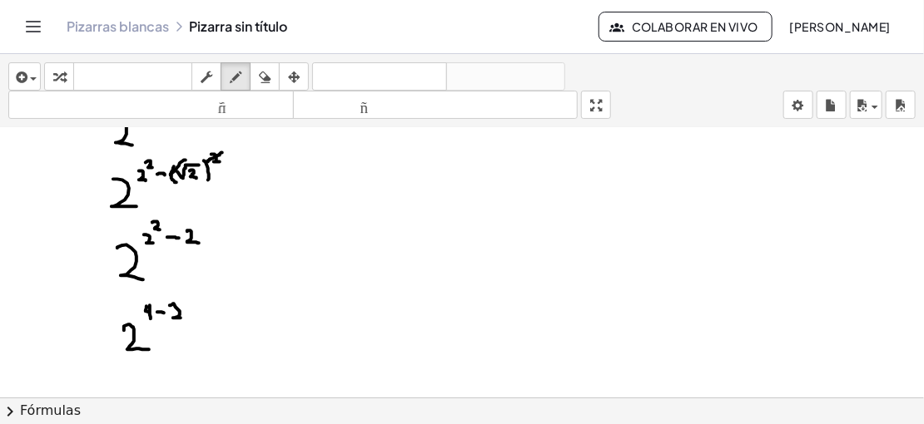
drag, startPoint x: 170, startPoint y: 304, endPoint x: 181, endPoint y: 316, distance: 17.1
click at [181, 316] on div at bounding box center [462, 201] width 924 height 566
drag, startPoint x: 207, startPoint y: 325, endPoint x: 223, endPoint y: 326, distance: 15.9
click at [223, 326] on div at bounding box center [462, 201] width 924 height 566
drag, startPoint x: 208, startPoint y: 338, endPoint x: 224, endPoint y: 339, distance: 15.8
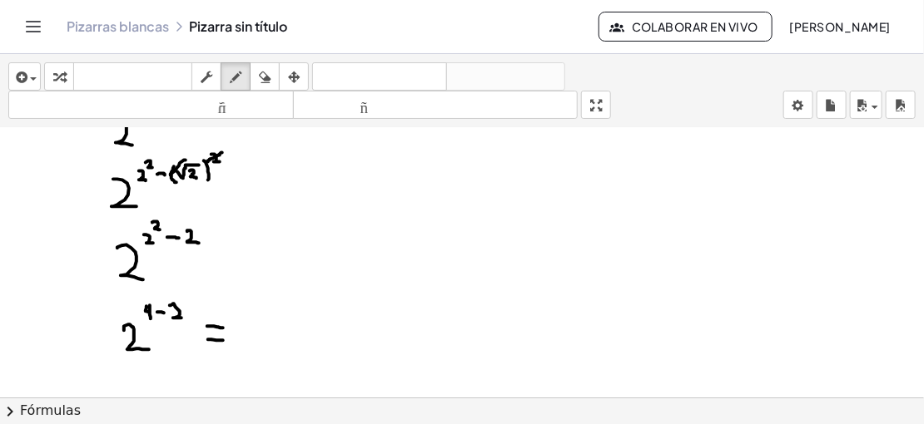
click at [224, 339] on div at bounding box center [462, 201] width 924 height 566
drag, startPoint x: 245, startPoint y: 323, endPoint x: 261, endPoint y: 342, distance: 24.8
click at [261, 342] on div at bounding box center [462, 201] width 924 height 566
drag, startPoint x: 258, startPoint y: 302, endPoint x: 265, endPoint y: 314, distance: 13.9
click at [265, 314] on div at bounding box center [462, 201] width 924 height 566
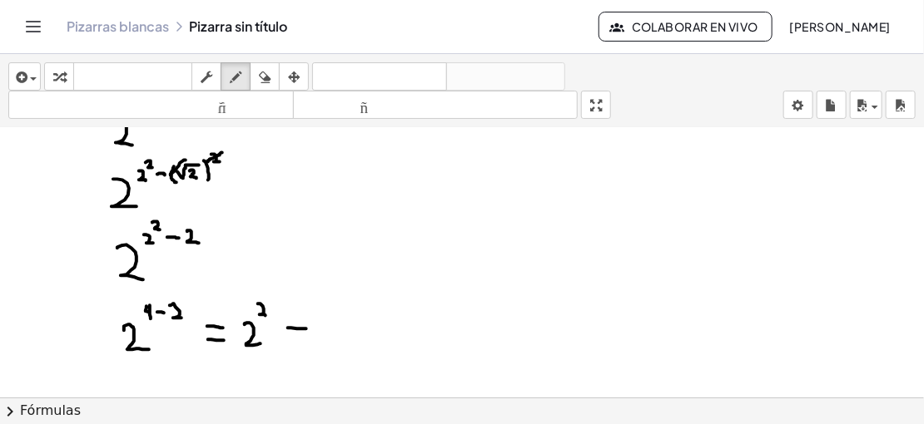
drag, startPoint x: 288, startPoint y: 326, endPoint x: 306, endPoint y: 328, distance: 18.4
click at [306, 328] on div at bounding box center [462, 201] width 924 height 566
drag, startPoint x: 293, startPoint y: 336, endPoint x: 307, endPoint y: 336, distance: 14.1
click at [307, 336] on div at bounding box center [462, 201] width 924 height 566
drag, startPoint x: 325, startPoint y: 314, endPoint x: 335, endPoint y: 341, distance: 29.2
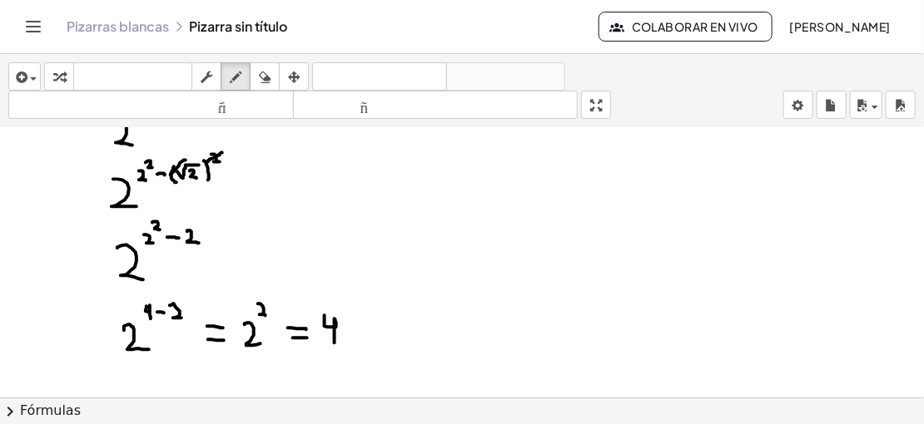
click at [335, 341] on div at bounding box center [462, 201] width 924 height 566
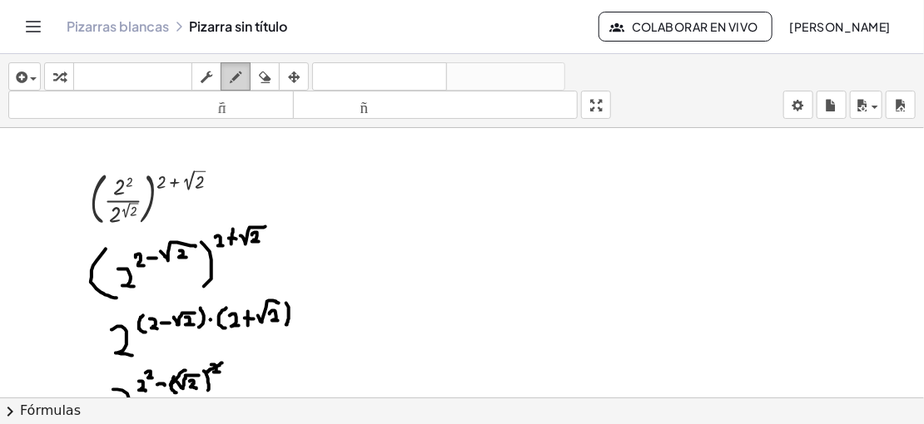
click at [230, 71] on icon "button" at bounding box center [236, 77] width 12 height 20
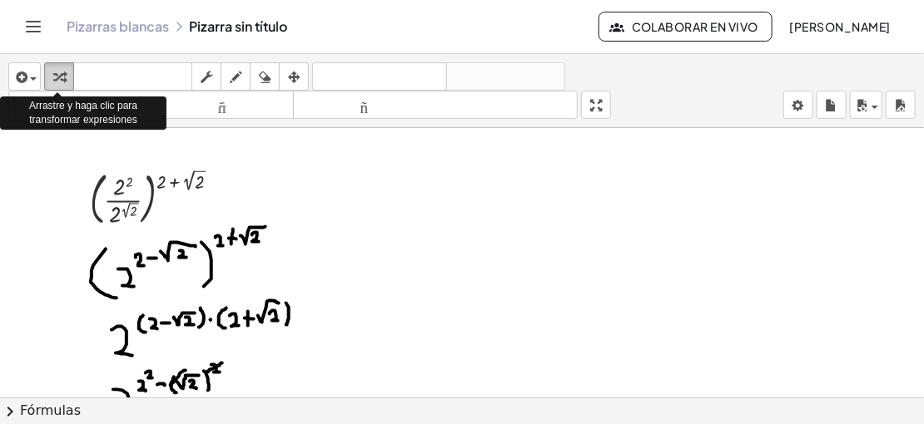
click at [63, 67] on icon "button" at bounding box center [59, 77] width 12 height 20
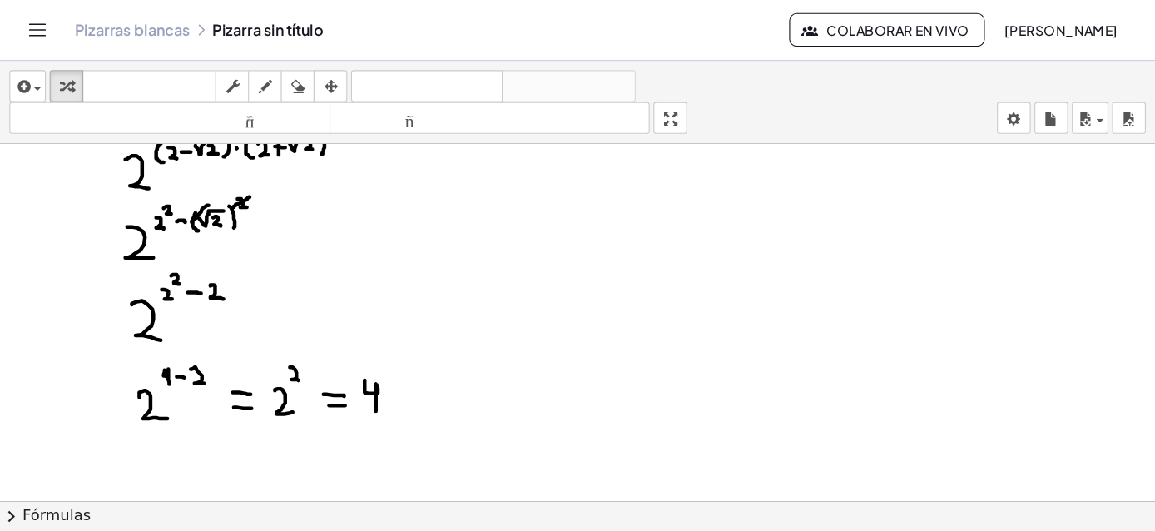
scroll to position [188, 0]
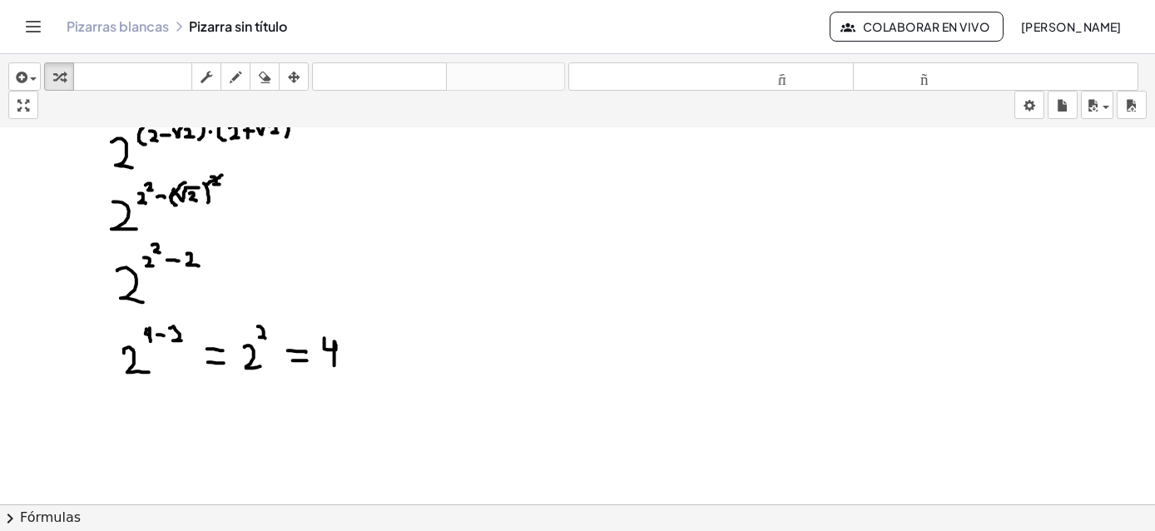
drag, startPoint x: 900, startPoint y: 0, endPoint x: 636, endPoint y: 306, distance: 404.2
click at [636, 306] on div at bounding box center [577, 316] width 1155 height 753
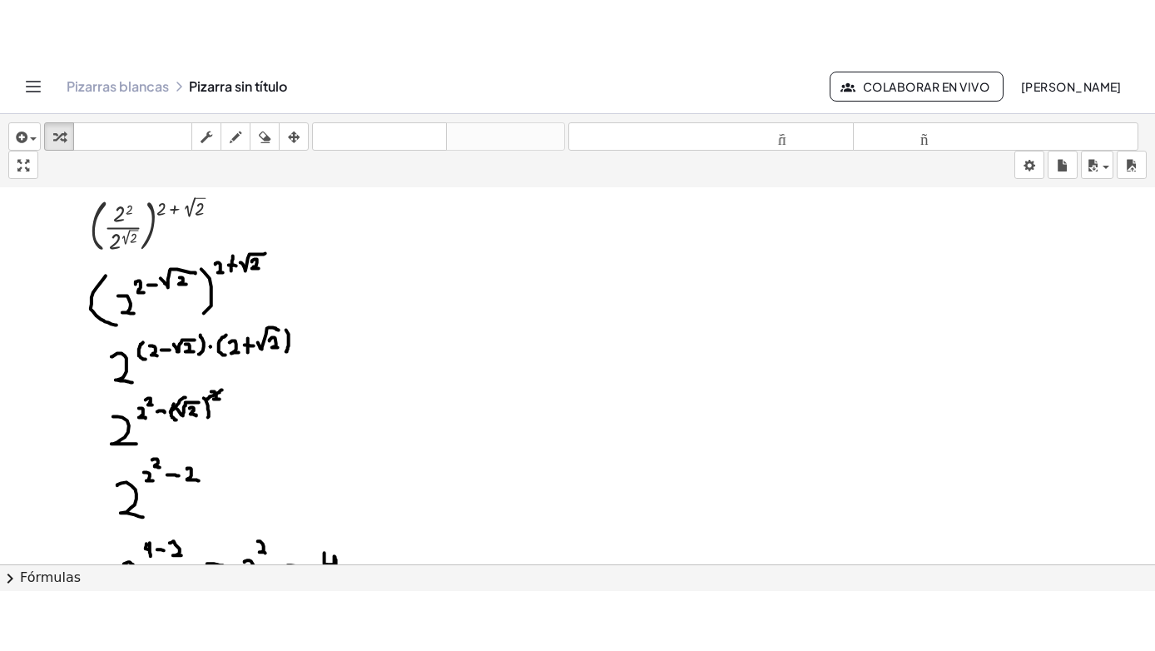
scroll to position [40, 0]
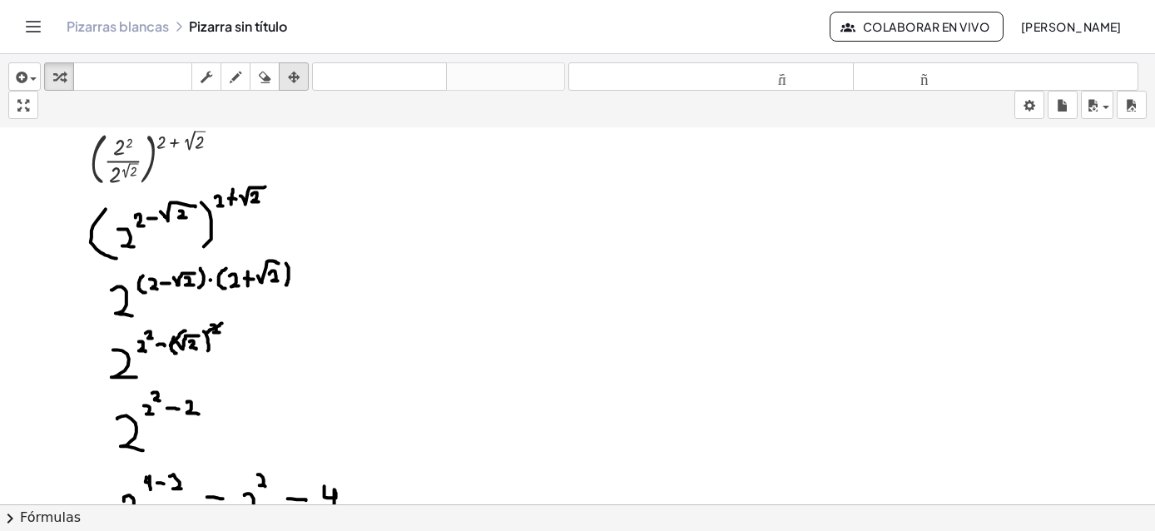
click at [292, 81] on icon "button" at bounding box center [294, 77] width 12 height 20
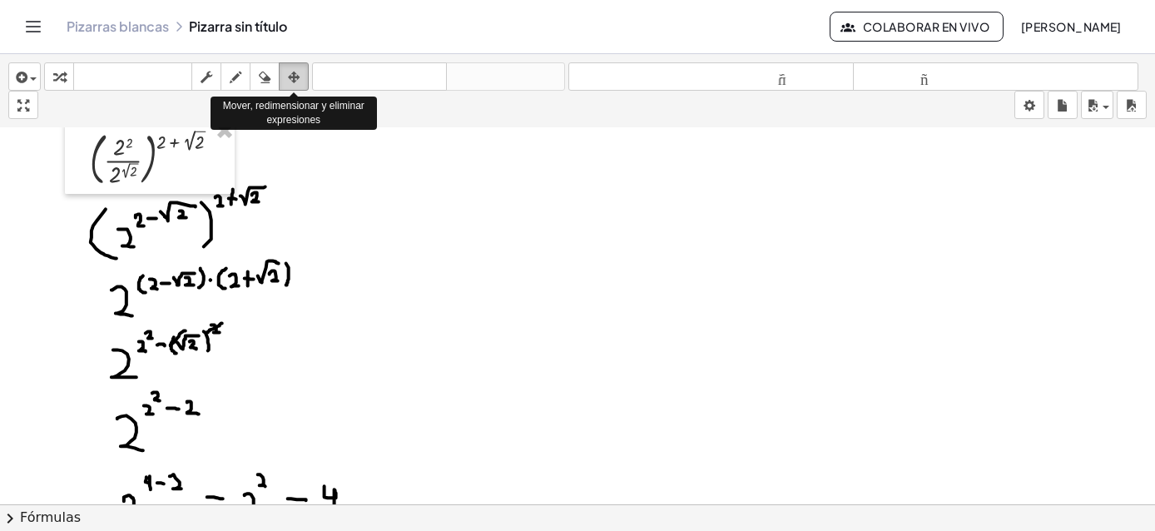
click at [285, 73] on div "button" at bounding box center [294, 77] width 22 height 20
click at [293, 81] on icon "button" at bounding box center [294, 77] width 12 height 20
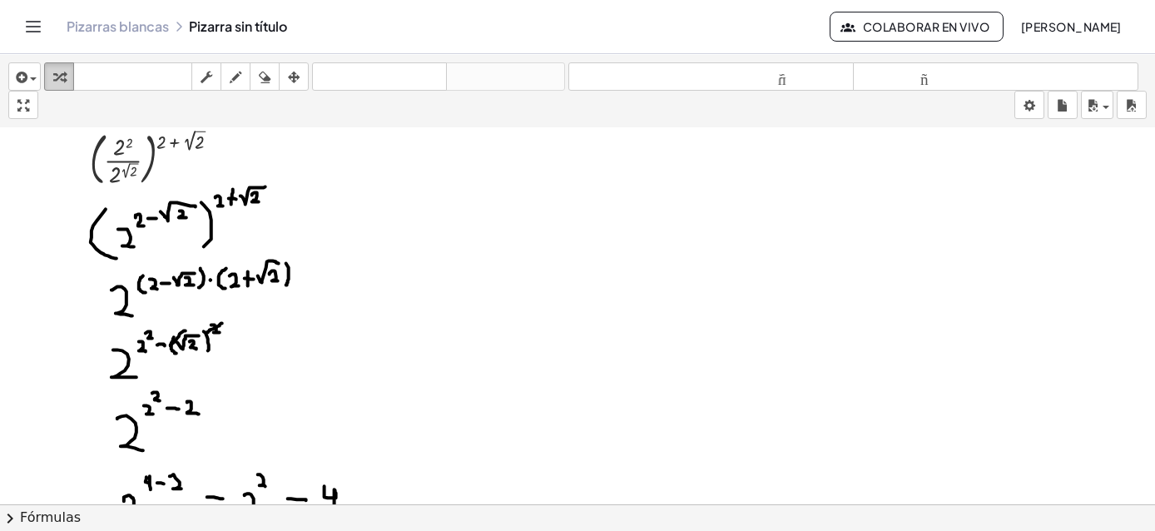
click at [69, 80] on button "transformar" at bounding box center [59, 76] width 30 height 28
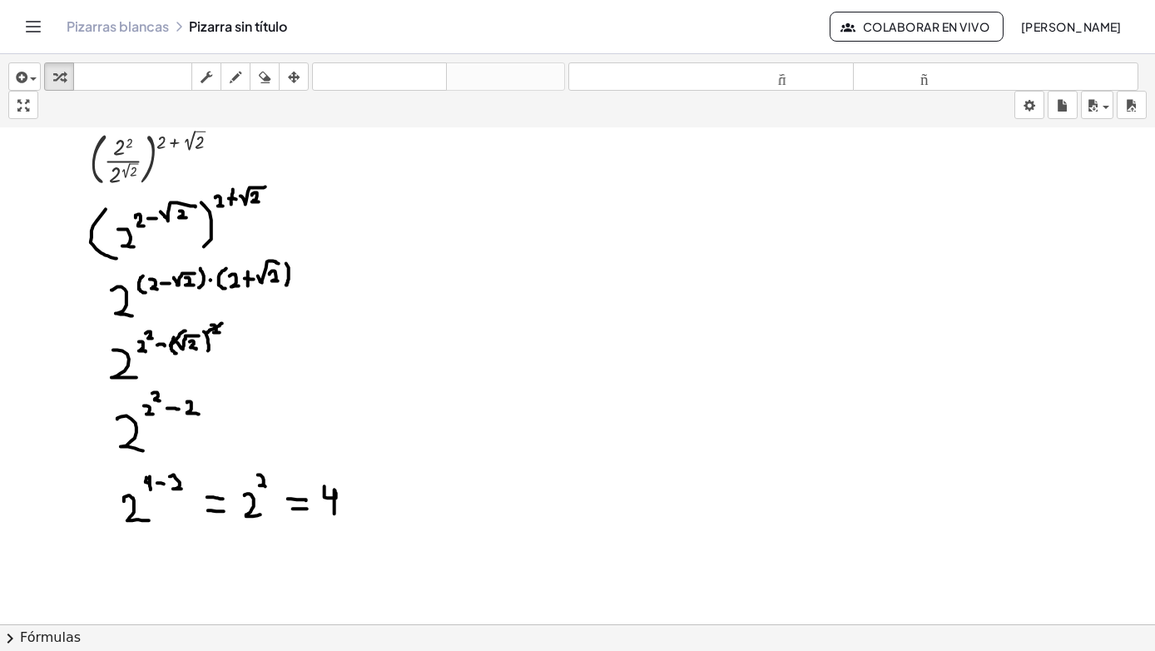
drag, startPoint x: 19, startPoint y: 105, endPoint x: 20, endPoint y: 195, distance: 89.9
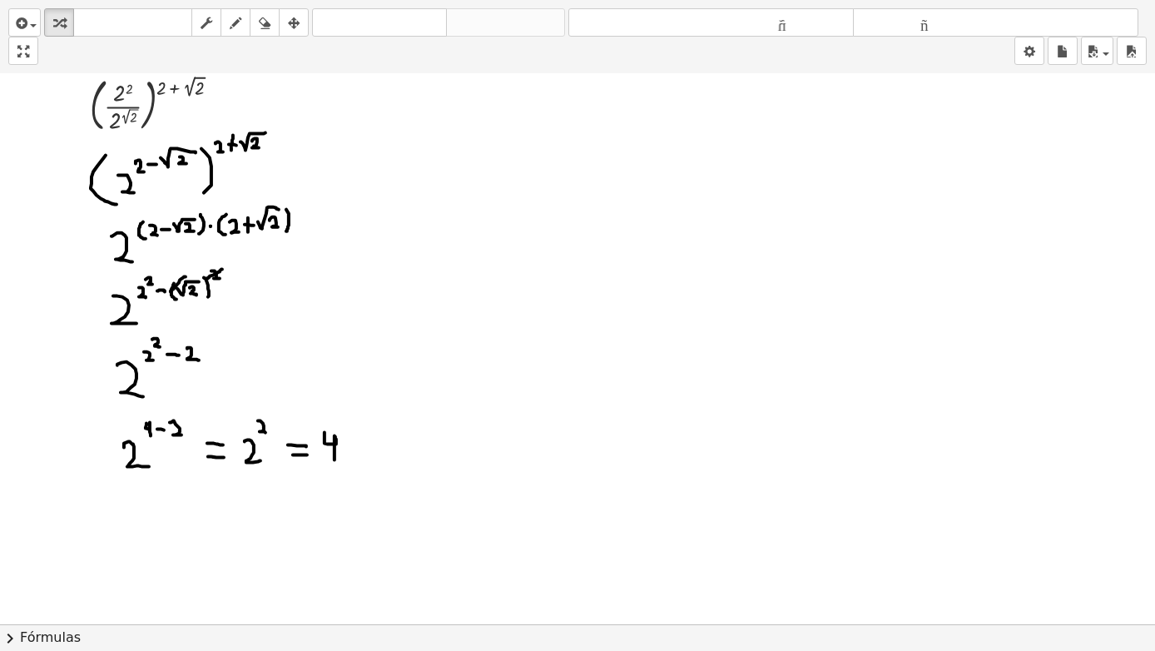
click at [20, 195] on div "insertar Seleccione uno: Expresión matemática Función Texto Vídeo de YouTube Gr…" at bounding box center [577, 325] width 1155 height 651
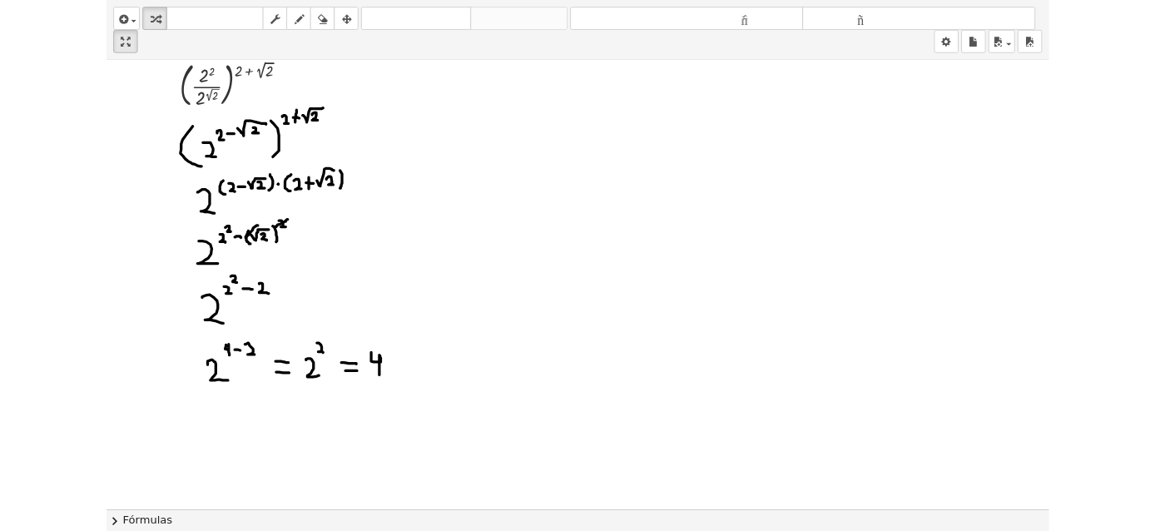
scroll to position [0, 0]
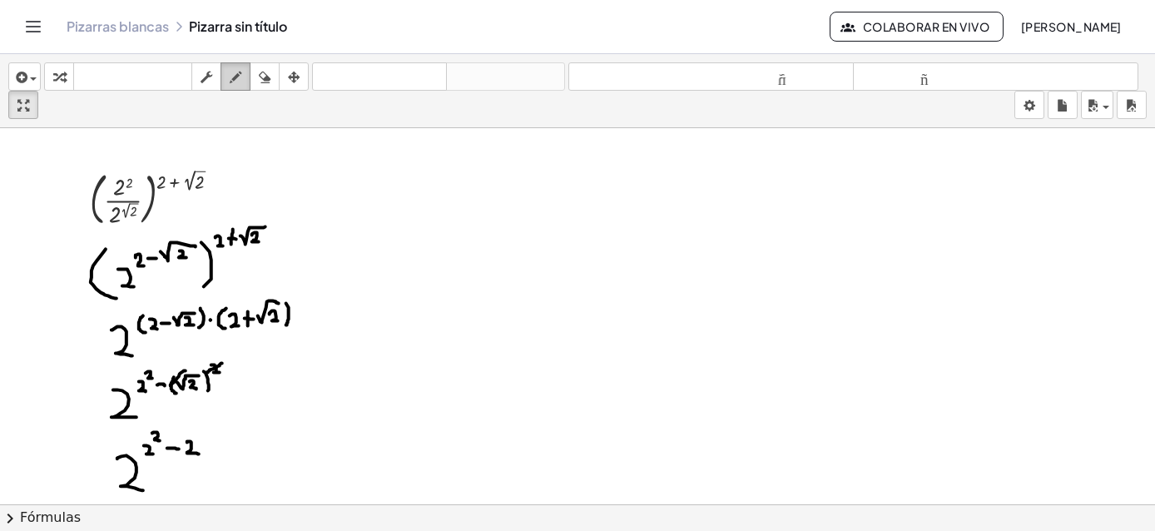
click at [242, 87] on button "dibujar" at bounding box center [236, 76] width 30 height 28
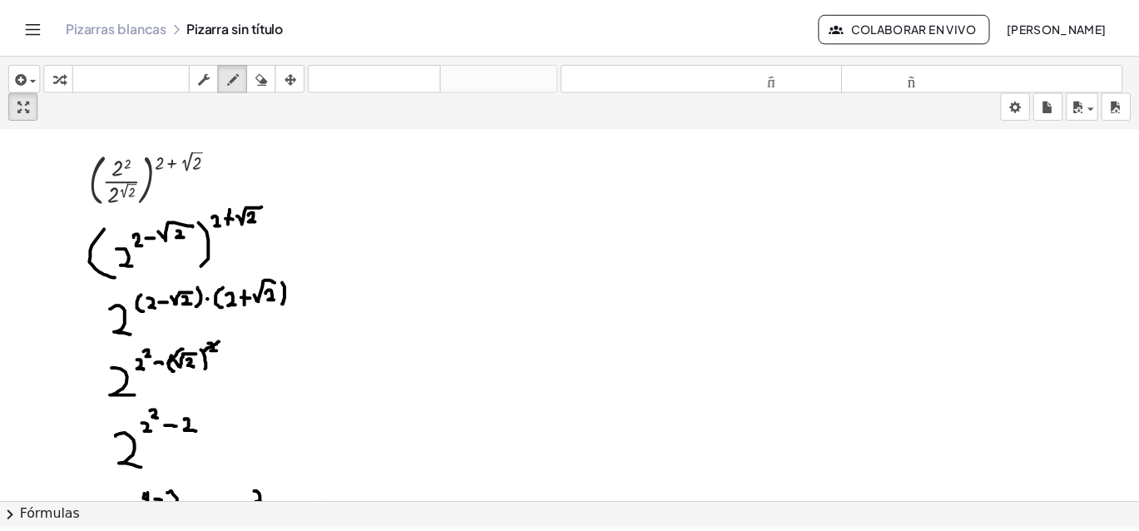
scroll to position [7, 0]
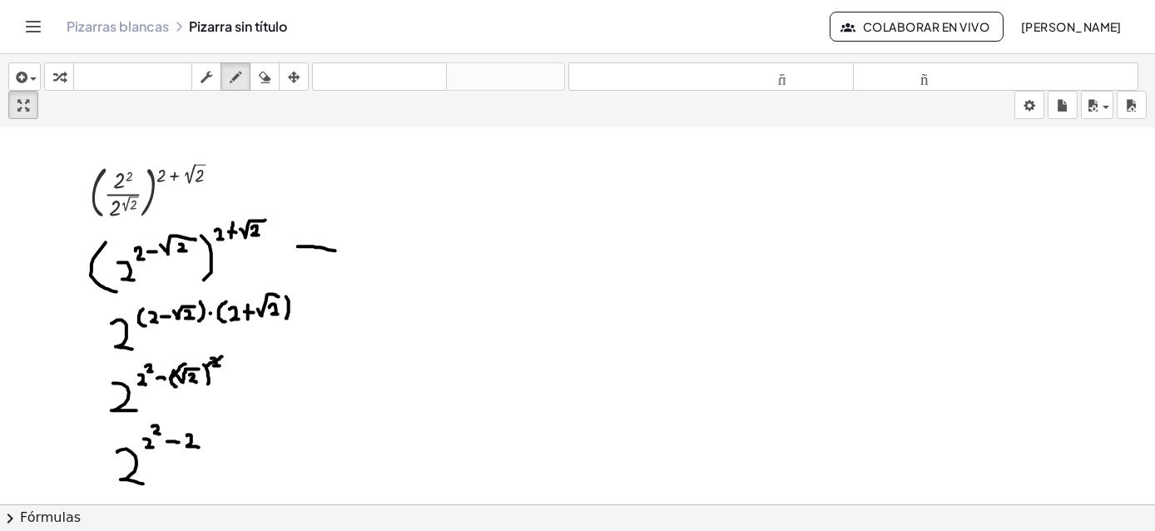
drag, startPoint x: 298, startPoint y: 245, endPoint x: 335, endPoint y: 249, distance: 37.7
click at [335, 249] on div at bounding box center [577, 498] width 1155 height 753
drag, startPoint x: 335, startPoint y: 237, endPoint x: 337, endPoint y: 257, distance: 20.0
click at [337, 257] on div at bounding box center [577, 498] width 1155 height 753
click at [373, 234] on div at bounding box center [577, 498] width 1155 height 753
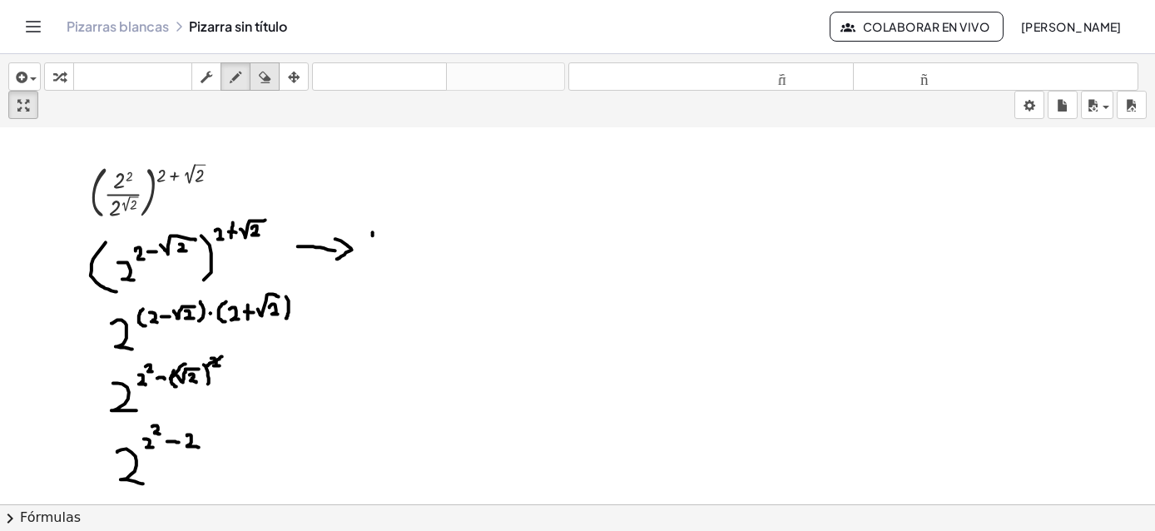
click at [259, 81] on icon "button" at bounding box center [265, 77] width 12 height 20
click at [382, 205] on div at bounding box center [577, 498] width 1155 height 753
click at [234, 69] on icon "button" at bounding box center [236, 77] width 12 height 20
click at [35, 46] on div "Pizarras blancas Pizarra sin título Colaborar en vivo [PERSON_NAME]" at bounding box center [577, 26] width 1115 height 53
click at [27, 75] on span "button" at bounding box center [28, 79] width 3 height 12
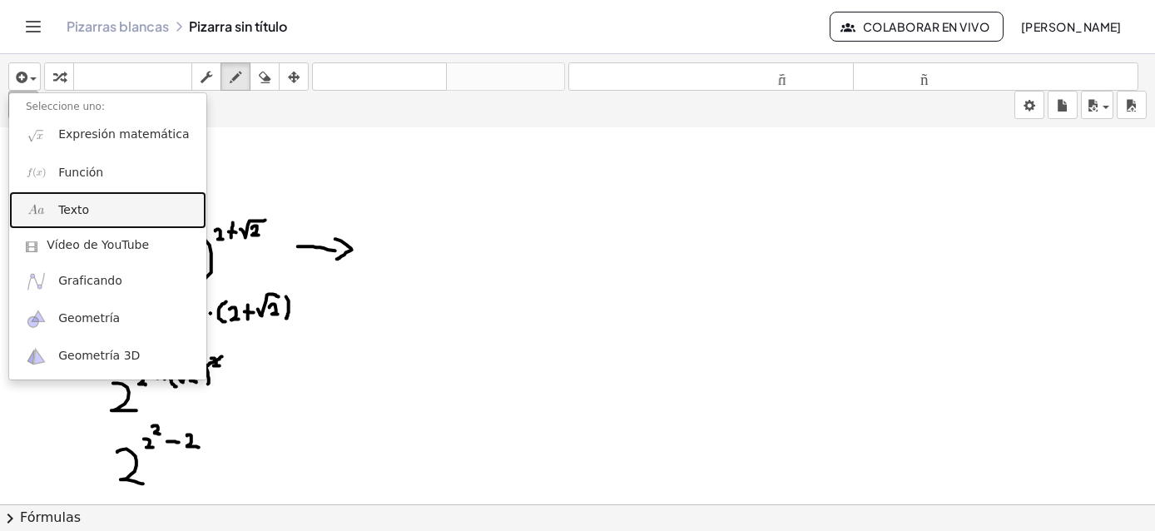
click at [78, 211] on font "Texto" at bounding box center [73, 209] width 31 height 13
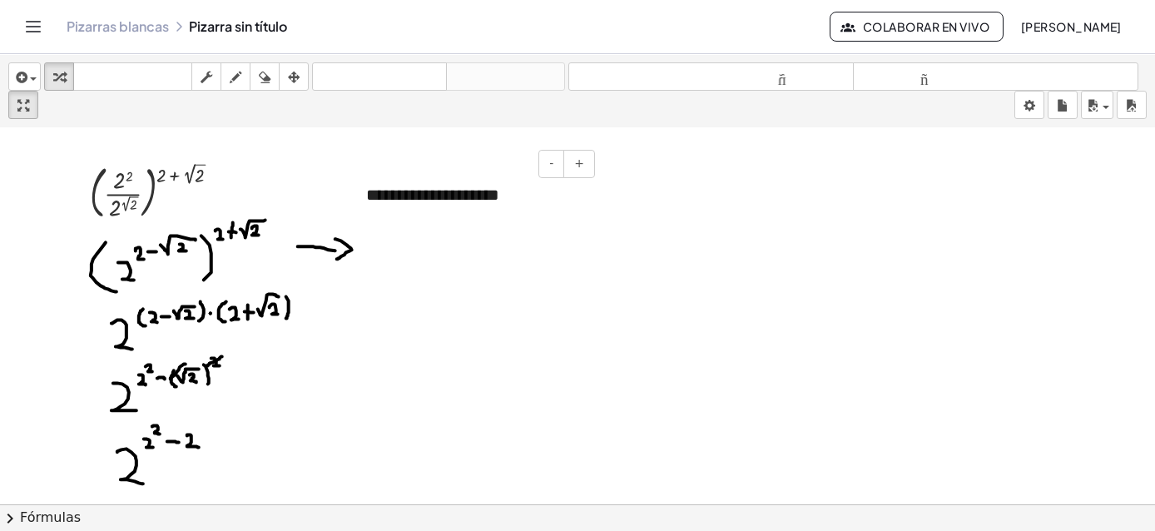
click at [583, 191] on div "**********" at bounding box center [475, 194] width 250 height 57
click at [604, 194] on div at bounding box center [577, 498] width 1155 height 753
click at [577, 196] on div "**********" at bounding box center [475, 194] width 250 height 57
click at [62, 74] on icon "button" at bounding box center [59, 77] width 12 height 20
click at [17, 72] on icon "button" at bounding box center [19, 77] width 15 height 20
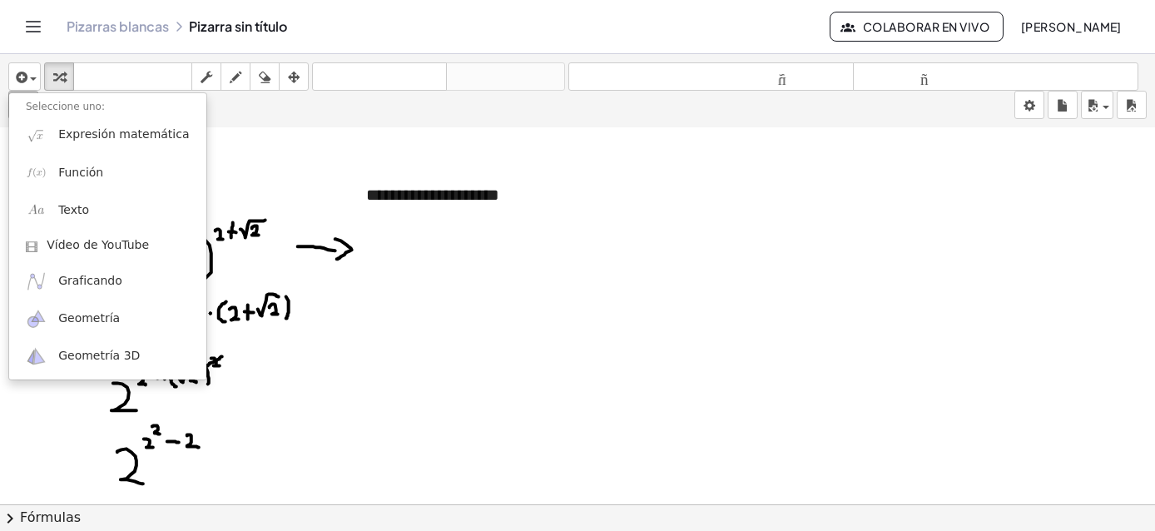
click at [286, 106] on div "insertar Seleccione uno: Expresión matemática Función Texto Vídeo de YouTube Gr…" at bounding box center [577, 91] width 1155 height 74
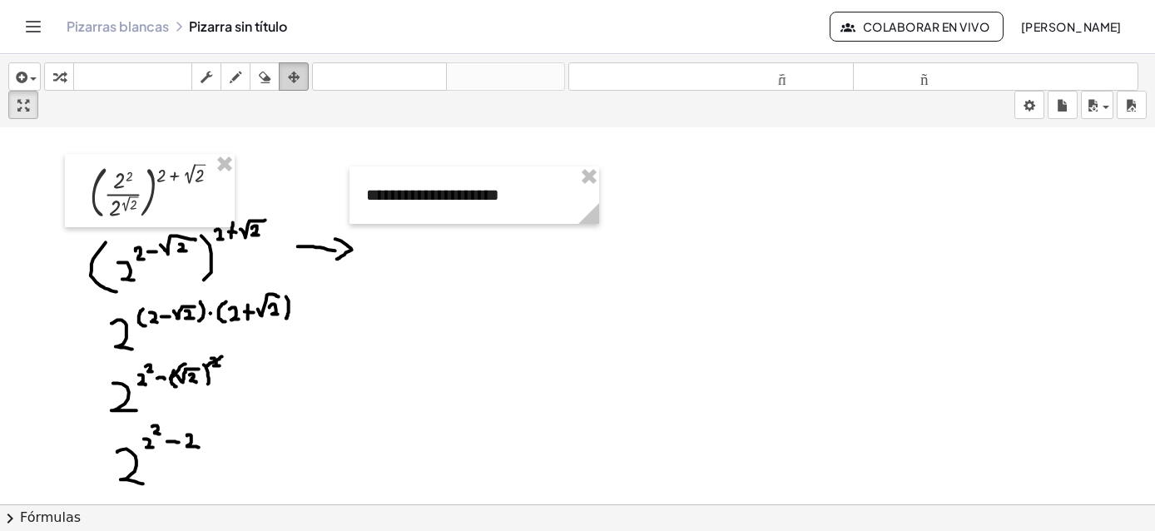
click at [299, 75] on icon "button" at bounding box center [294, 77] width 12 height 20
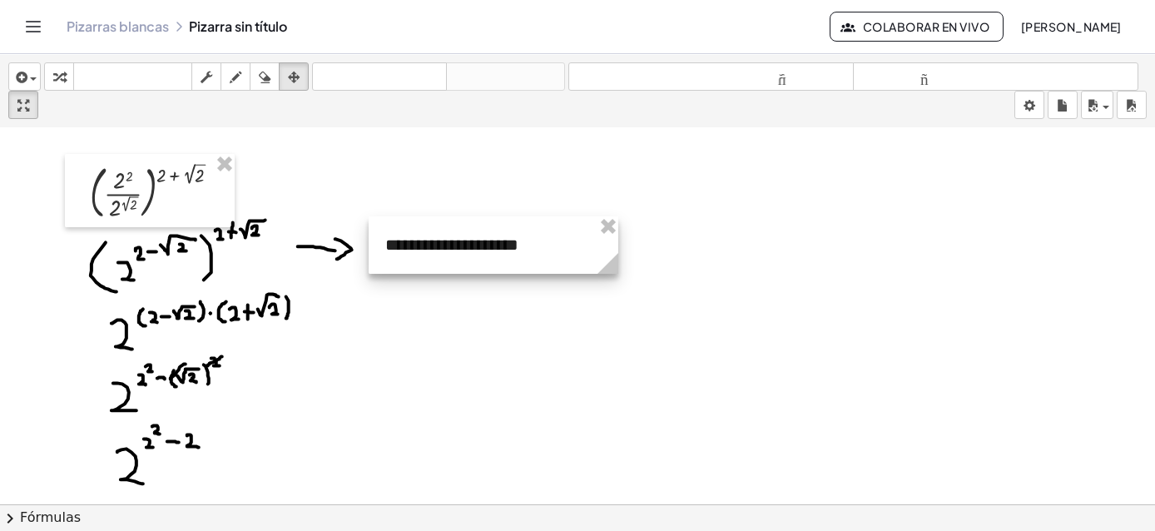
drag, startPoint x: 479, startPoint y: 182, endPoint x: 498, endPoint y: 232, distance: 53.5
click at [498, 232] on div at bounding box center [494, 244] width 250 height 57
click at [416, 166] on div at bounding box center [577, 498] width 1155 height 753
click at [27, 78] on span "button" at bounding box center [28, 79] width 3 height 12
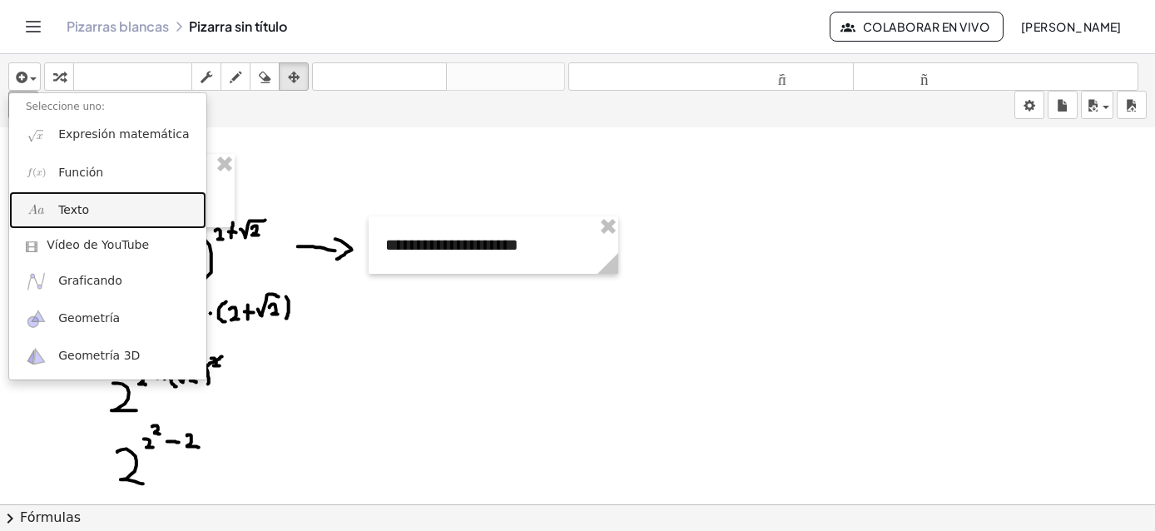
click at [89, 195] on link "Texto" at bounding box center [107, 209] width 197 height 37
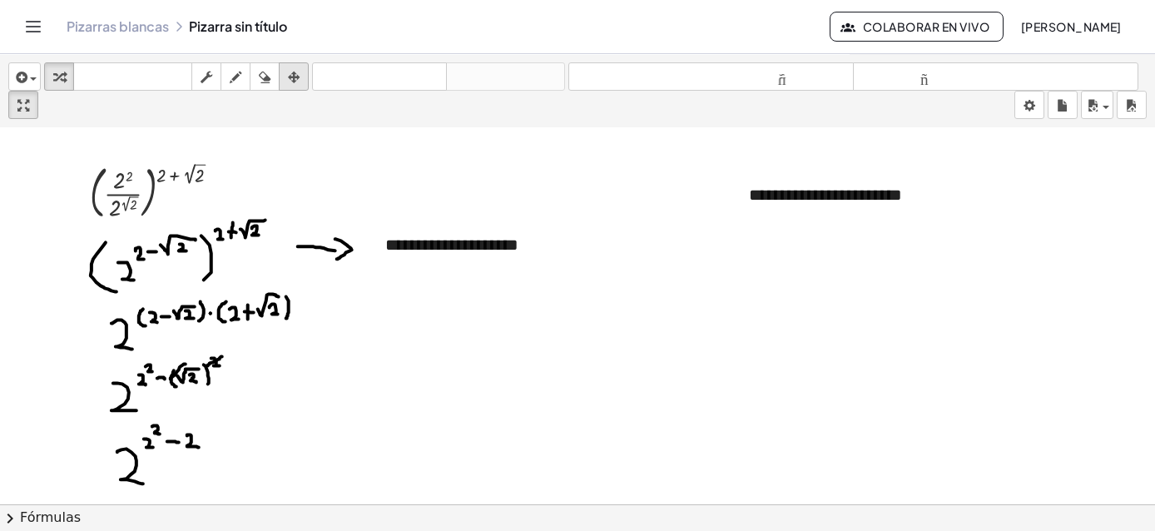
click at [300, 87] on button "arreglar" at bounding box center [294, 76] width 30 height 28
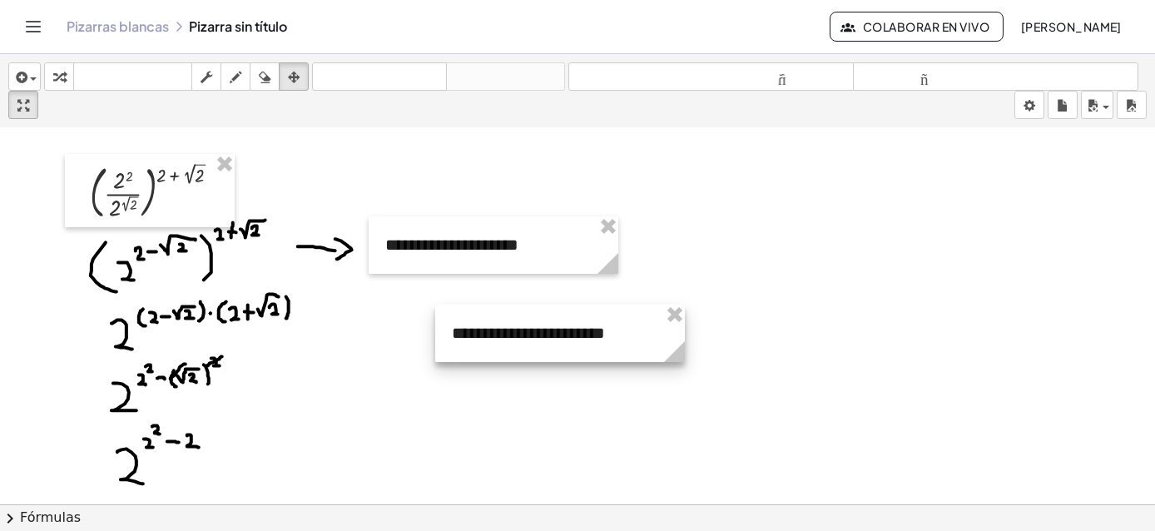
drag, startPoint x: 826, startPoint y: 199, endPoint x: 509, endPoint y: 332, distance: 344.7
click at [509, 332] on div at bounding box center [560, 333] width 250 height 57
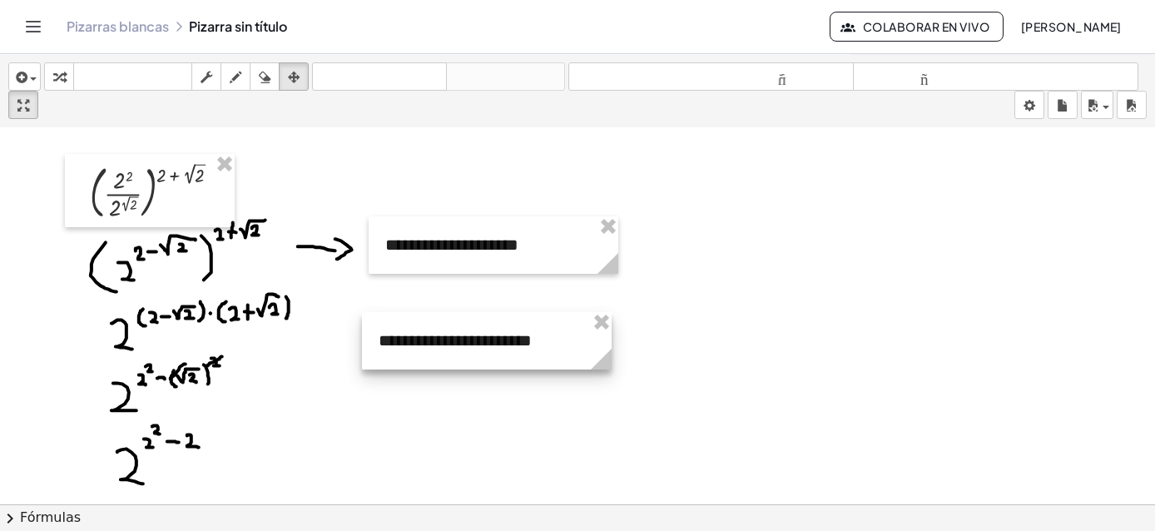
drag, startPoint x: 509, startPoint y: 332, endPoint x: 456, endPoint y: 345, distance: 53.9
click at [456, 345] on div at bounding box center [487, 340] width 250 height 57
click at [464, 343] on div at bounding box center [494, 340] width 250 height 57
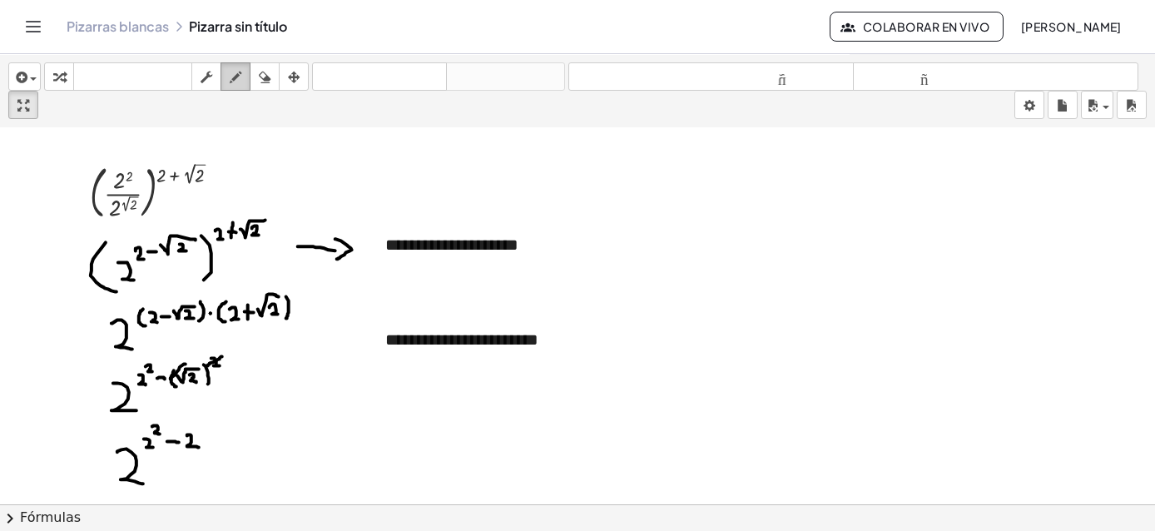
click at [236, 83] on icon "button" at bounding box center [236, 77] width 12 height 20
drag, startPoint x: 305, startPoint y: 324, endPoint x: 335, endPoint y: 335, distance: 32.1
click at [335, 335] on div at bounding box center [577, 498] width 1155 height 753
drag, startPoint x: 344, startPoint y: 329, endPoint x: 331, endPoint y: 341, distance: 17.7
click at [331, 341] on div at bounding box center [577, 498] width 1155 height 753
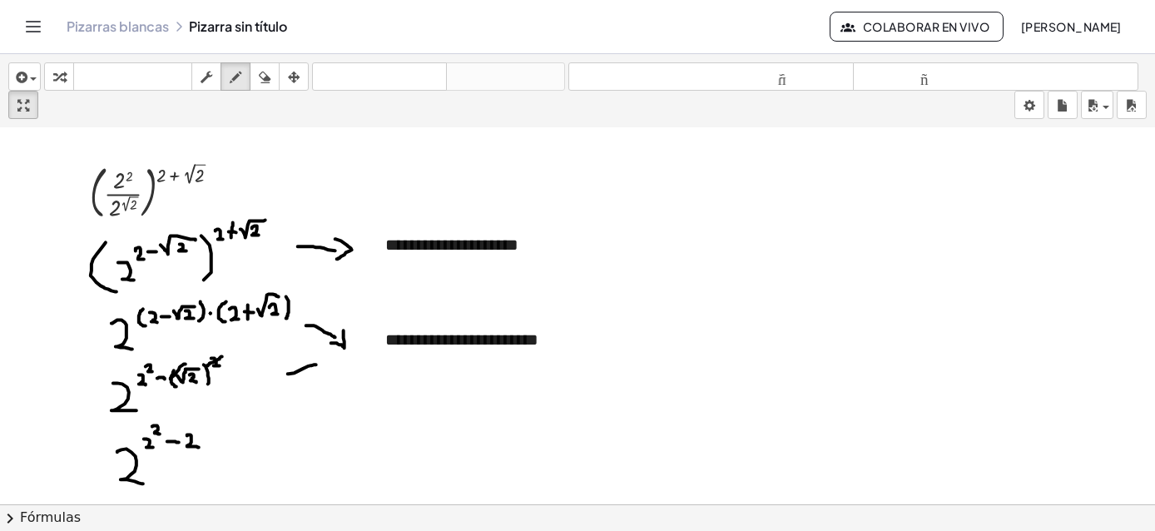
drag, startPoint x: 288, startPoint y: 372, endPoint x: 317, endPoint y: 363, distance: 30.5
click at [317, 363] on div at bounding box center [577, 498] width 1155 height 753
drag, startPoint x: 314, startPoint y: 350, endPoint x: 326, endPoint y: 369, distance: 22.9
click at [326, 369] on div at bounding box center [577, 498] width 1155 height 753
click at [295, 85] on icon "button" at bounding box center [294, 77] width 12 height 20
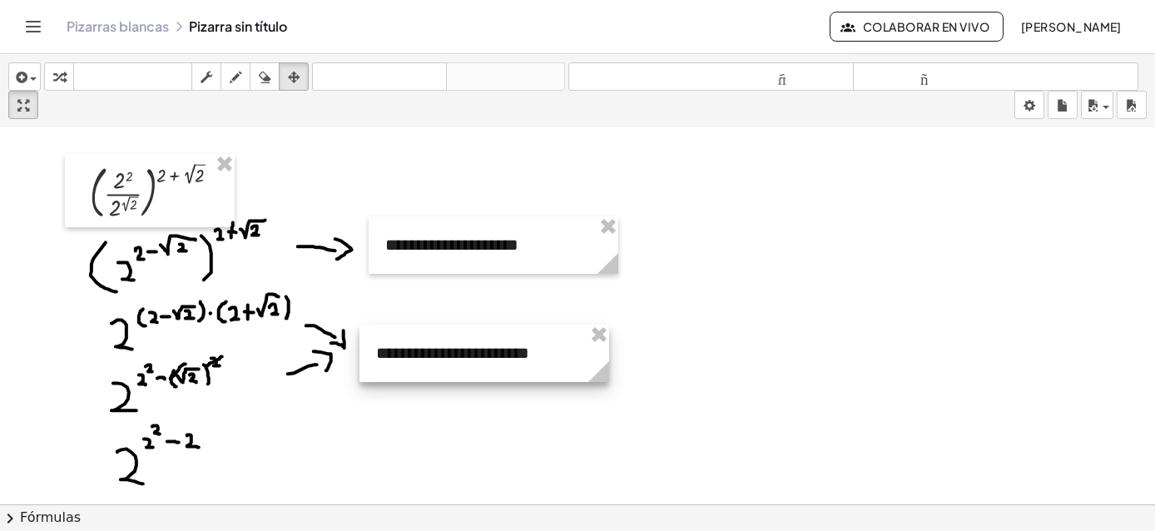
drag, startPoint x: 500, startPoint y: 329, endPoint x: 491, endPoint y: 342, distance: 16.2
click at [491, 342] on div at bounding box center [485, 353] width 250 height 57
click at [687, 295] on div at bounding box center [577, 498] width 1155 height 753
click at [126, 98] on div "insertar Seleccione uno: Expresión matemática Función Texto Vídeo de YouTube Gr…" at bounding box center [577, 91] width 1155 height 74
click at [26, 85] on icon "button" at bounding box center [19, 77] width 15 height 20
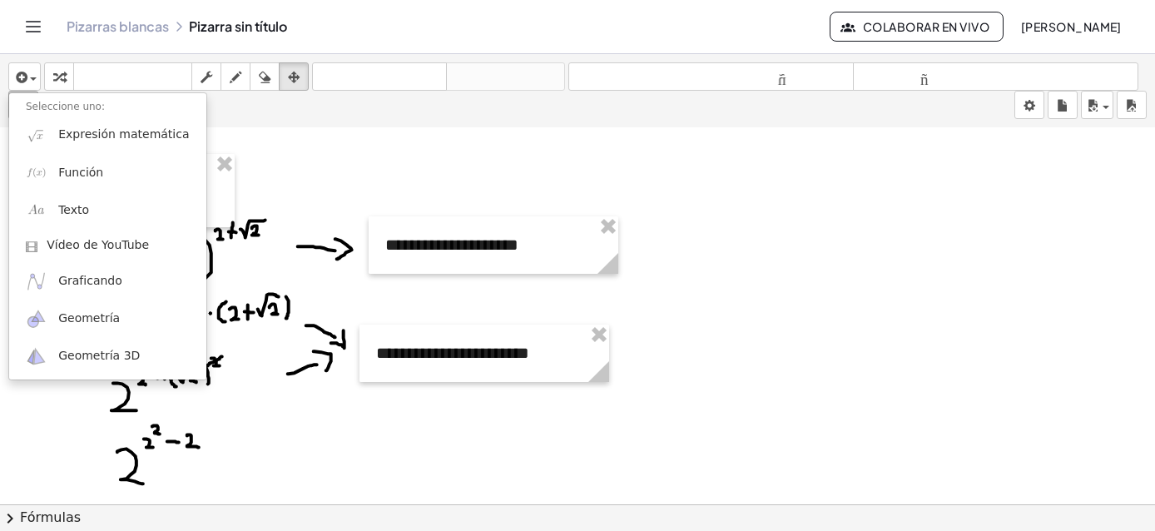
click at [241, 101] on div "insertar Seleccione uno: Expresión matemática Función Texto Vídeo de YouTube Gr…" at bounding box center [577, 91] width 1155 height 74
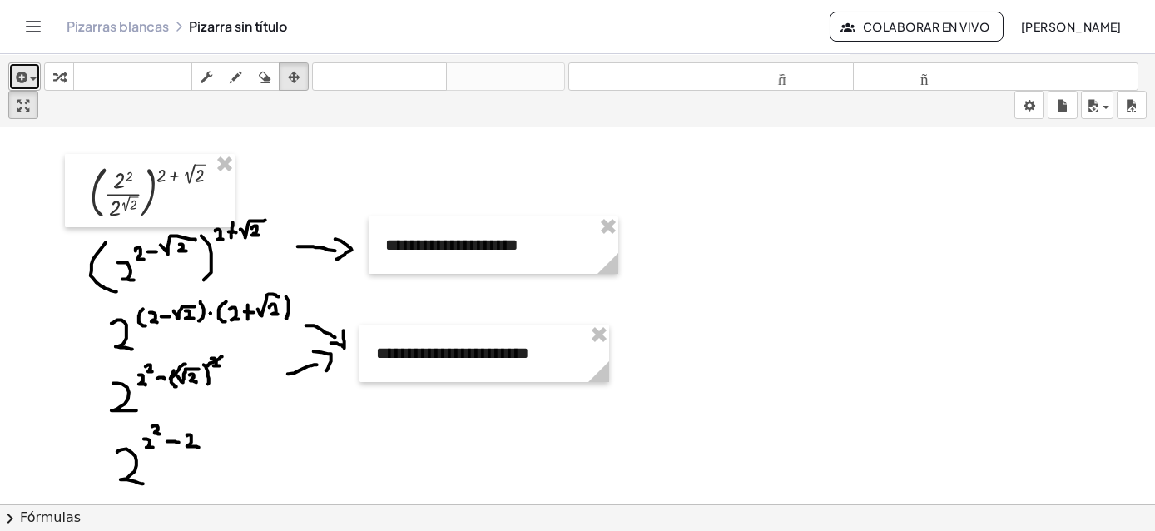
click at [37, 82] on button "insertar" at bounding box center [24, 76] width 32 height 28
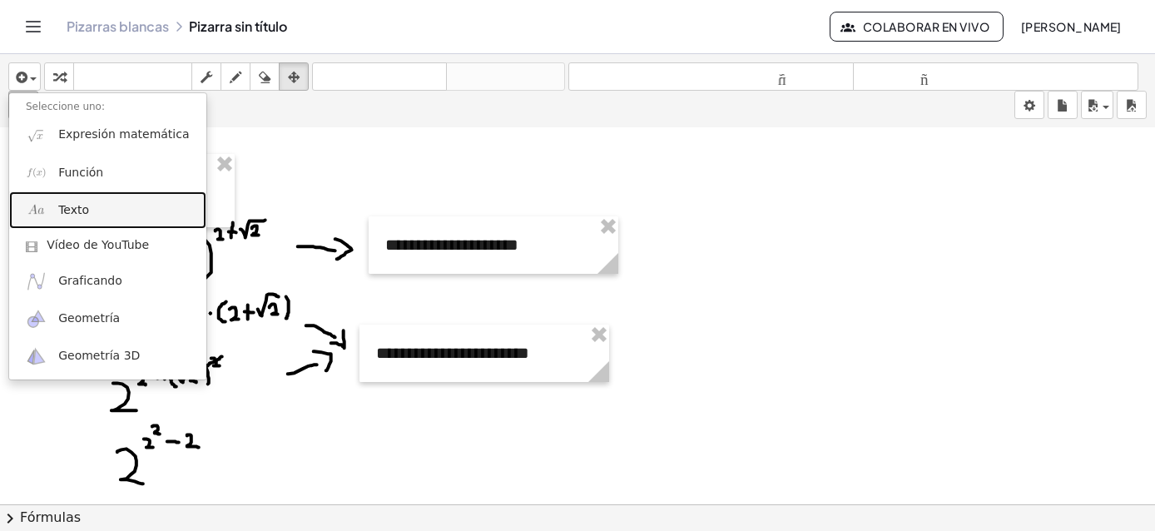
click at [128, 211] on link "Texto" at bounding box center [107, 209] width 197 height 37
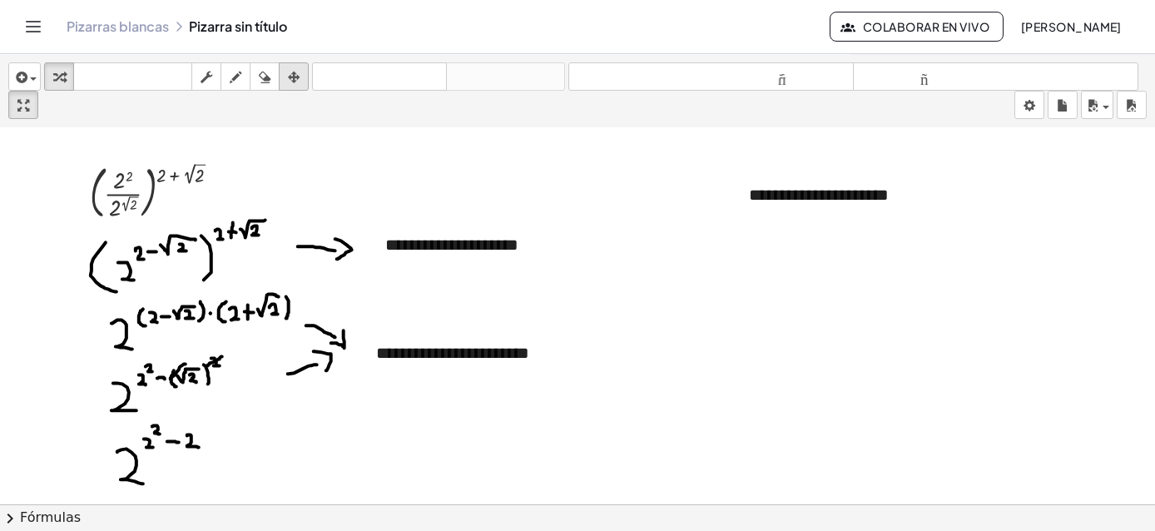
click at [290, 72] on icon "button" at bounding box center [294, 77] width 12 height 20
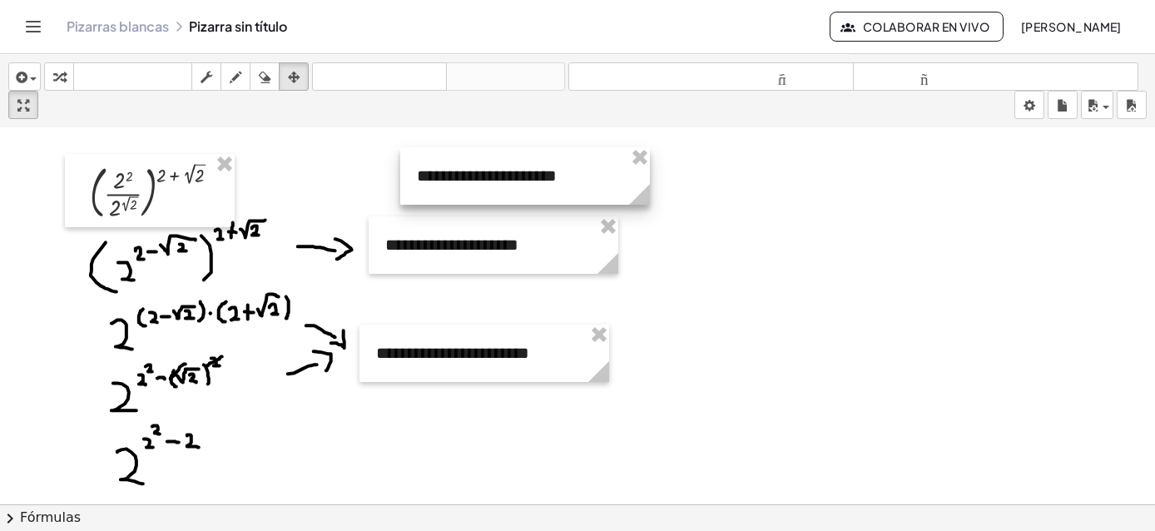
drag, startPoint x: 853, startPoint y: 202, endPoint x: 521, endPoint y: 183, distance: 332.6
click at [521, 183] on div at bounding box center [525, 175] width 250 height 57
drag, startPoint x: 521, startPoint y: 183, endPoint x: 489, endPoint y: 183, distance: 31.6
click at [489, 183] on div at bounding box center [494, 176] width 250 height 57
click at [231, 92] on div "insertar Seleccione uno: Expresión matemática Función Texto Vídeo de YouTube Gr…" at bounding box center [577, 91] width 1155 height 74
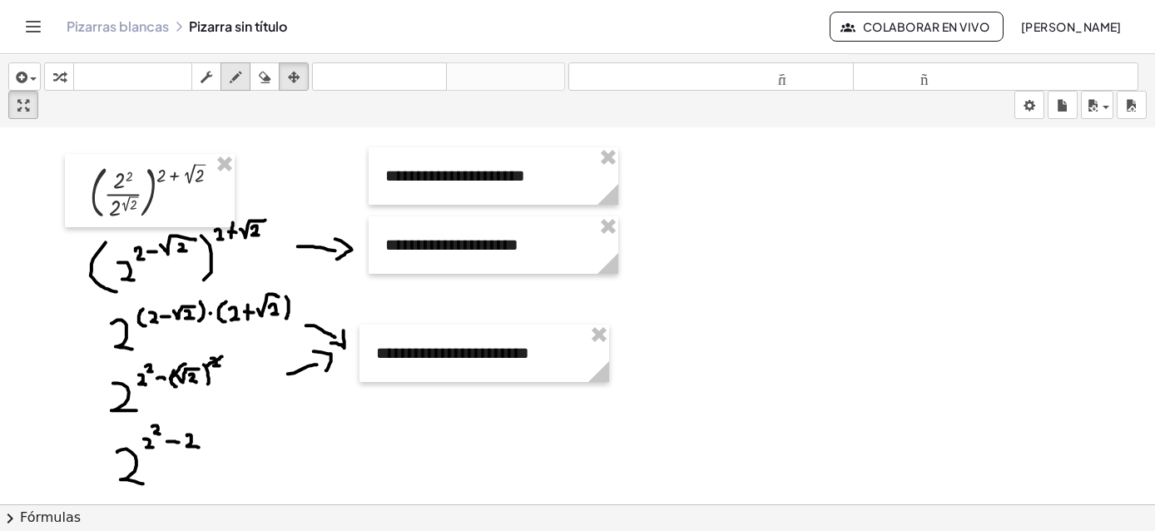
click at [231, 80] on icon "button" at bounding box center [236, 77] width 12 height 20
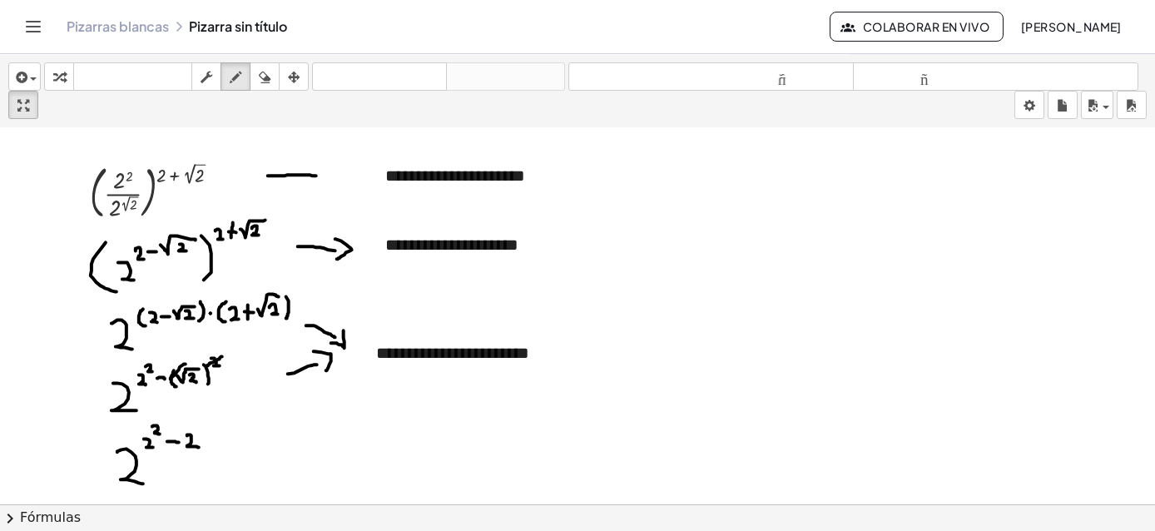
drag, startPoint x: 268, startPoint y: 174, endPoint x: 316, endPoint y: 174, distance: 48.3
click at [316, 174] on div at bounding box center [577, 498] width 1155 height 753
drag, startPoint x: 320, startPoint y: 162, endPoint x: 319, endPoint y: 186, distance: 23.4
click at [319, 186] on div at bounding box center [577, 498] width 1155 height 753
click at [30, 77] on div "button" at bounding box center [24, 77] width 24 height 20
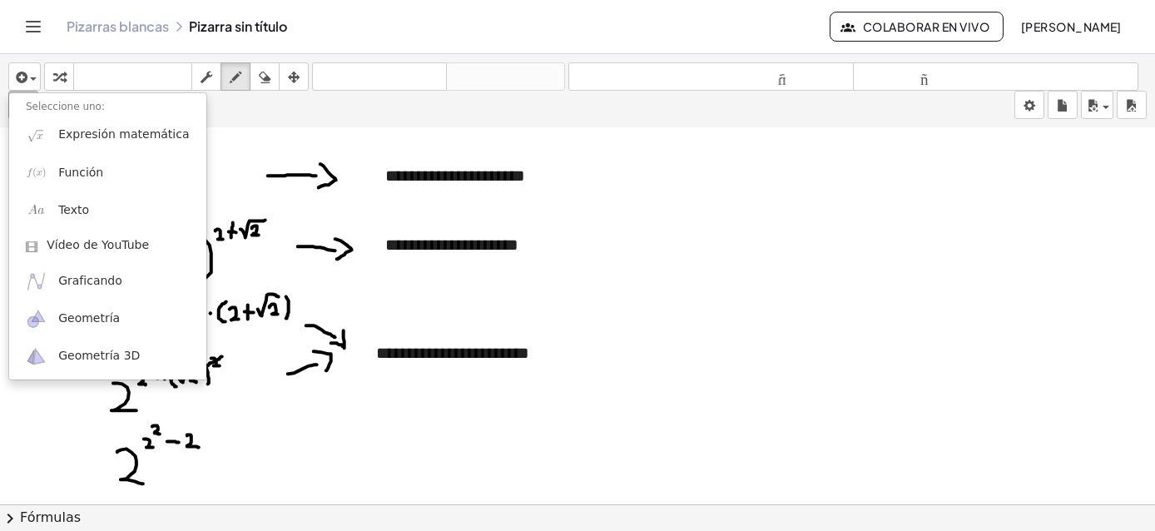
click at [126, 61] on div "insertar Seleccione uno: Expresión matemática Función Texto Vídeo de YouTube Gr…" at bounding box center [577, 91] width 1155 height 74
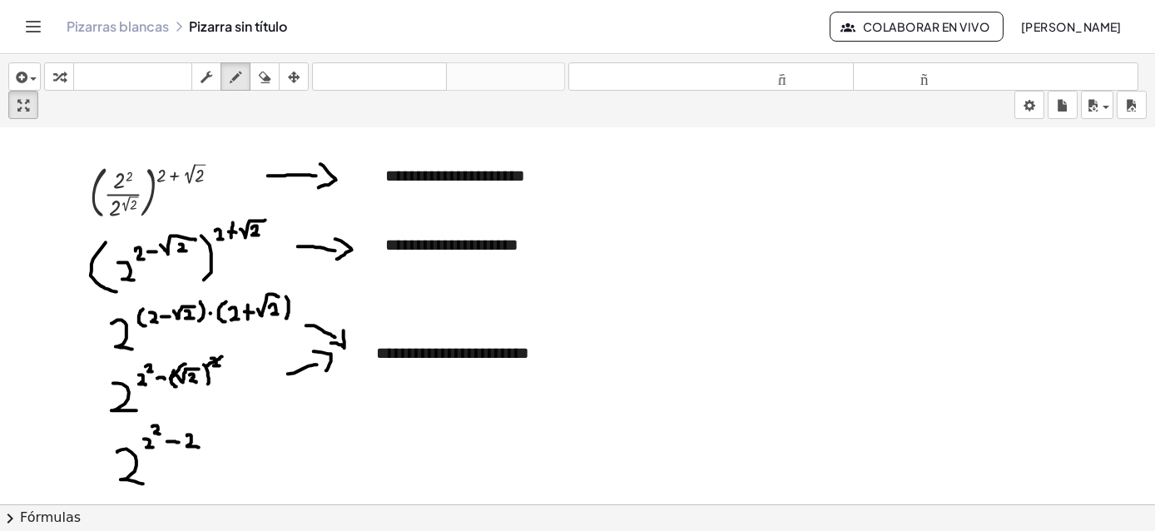
click at [375, 103] on div "insertar Seleccione uno: Expresión matemática Función Texto Vídeo de YouTube Gr…" at bounding box center [577, 91] width 1155 height 74
click at [439, 169] on div at bounding box center [577, 498] width 1155 height 753
click at [269, 69] on icon "button" at bounding box center [265, 77] width 12 height 20
drag, startPoint x: 474, startPoint y: 146, endPoint x: 457, endPoint y: 156, distance: 19.7
click at [457, 156] on div at bounding box center [577, 498] width 1155 height 753
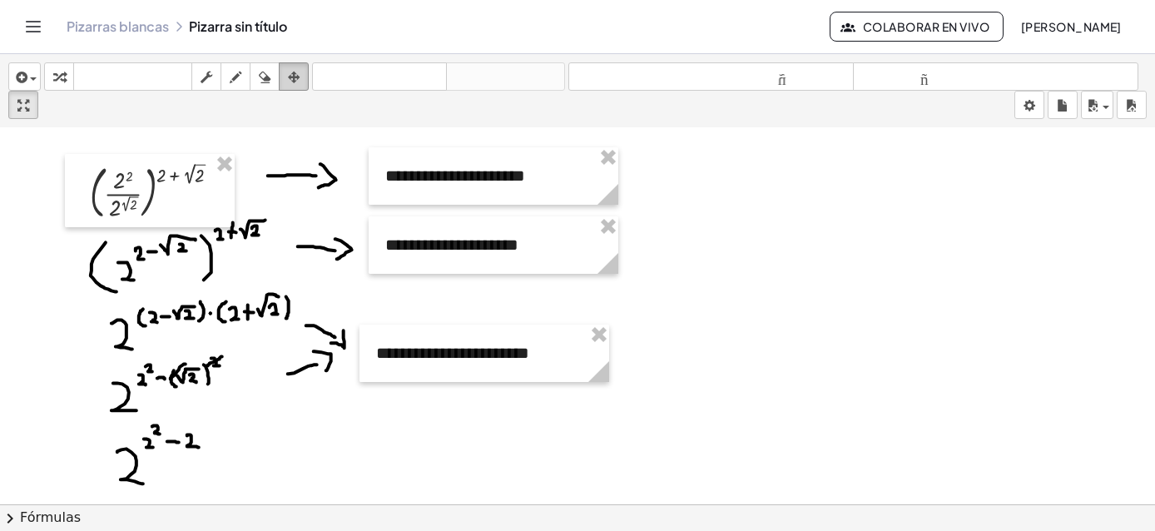
click at [283, 77] on div "button" at bounding box center [294, 77] width 22 height 20
click at [424, 185] on div at bounding box center [494, 175] width 250 height 57
click at [409, 166] on div at bounding box center [494, 175] width 250 height 57
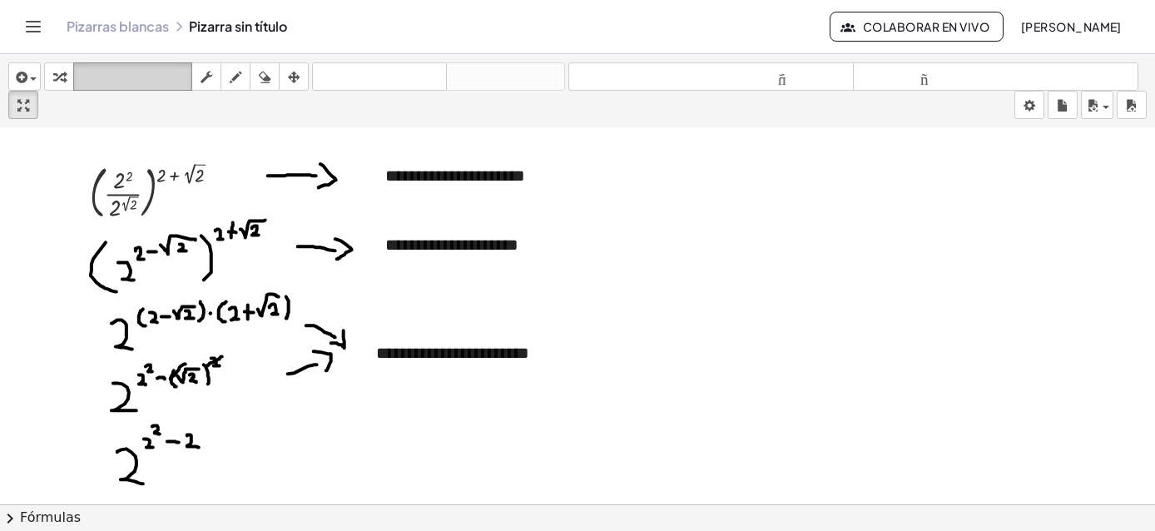
click at [74, 67] on button "teclado teclado" at bounding box center [132, 76] width 119 height 28
click at [67, 70] on div "button" at bounding box center [59, 77] width 22 height 20
click at [436, 157] on div "**********" at bounding box center [494, 175] width 250 height 57
click at [387, 176] on font "**********" at bounding box center [455, 175] width 140 height 17
click at [385, 248] on div at bounding box center [377, 244] width 17 height 57
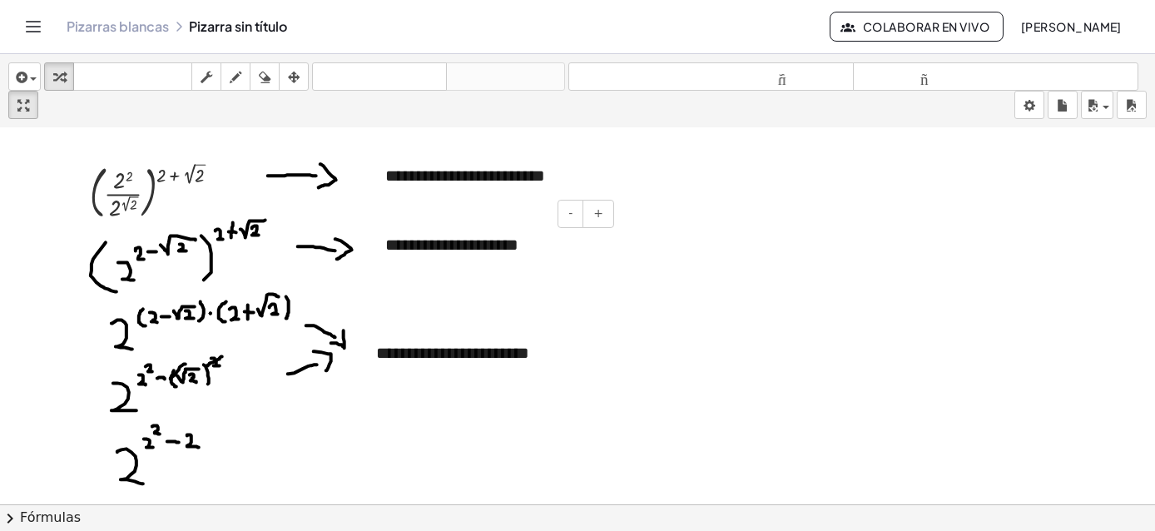
click at [389, 236] on font "**********" at bounding box center [451, 244] width 133 height 17
click at [380, 351] on font "**********" at bounding box center [452, 353] width 153 height 17
click at [545, 176] on font "**********" at bounding box center [465, 175] width 160 height 17
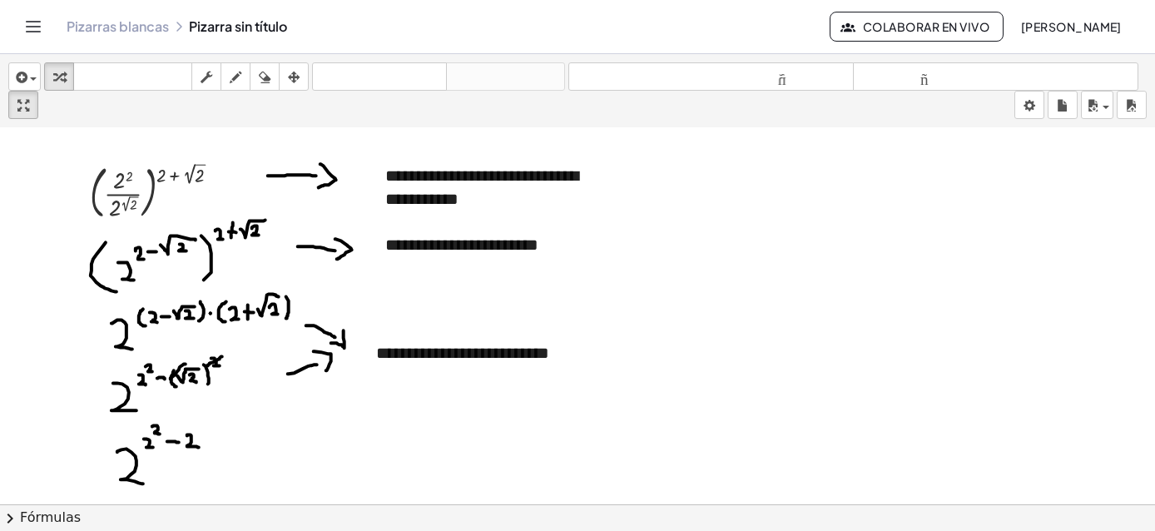
click at [757, 187] on div at bounding box center [577, 498] width 1155 height 753
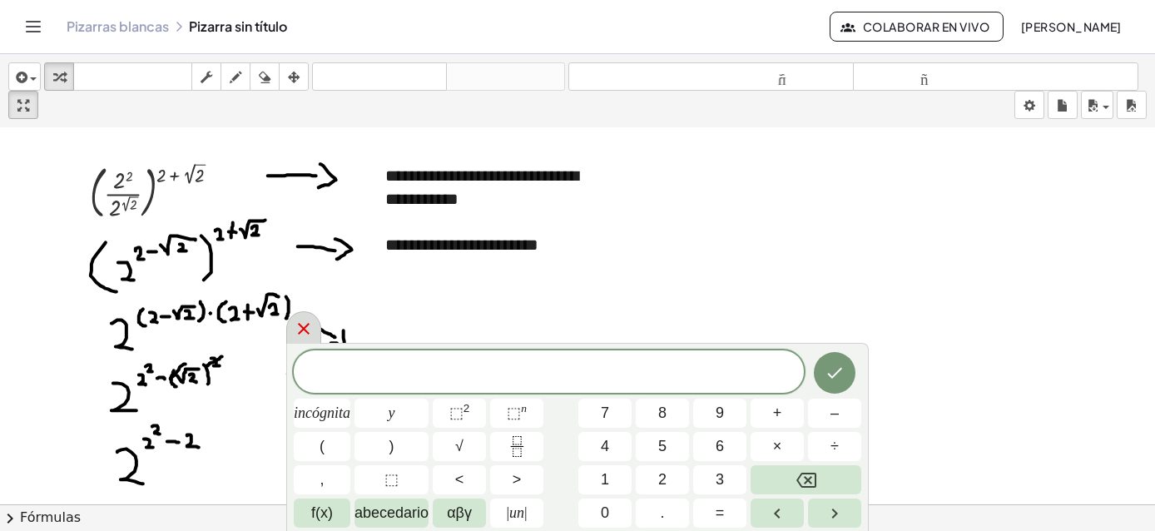
click at [295, 328] on icon at bounding box center [304, 329] width 20 height 20
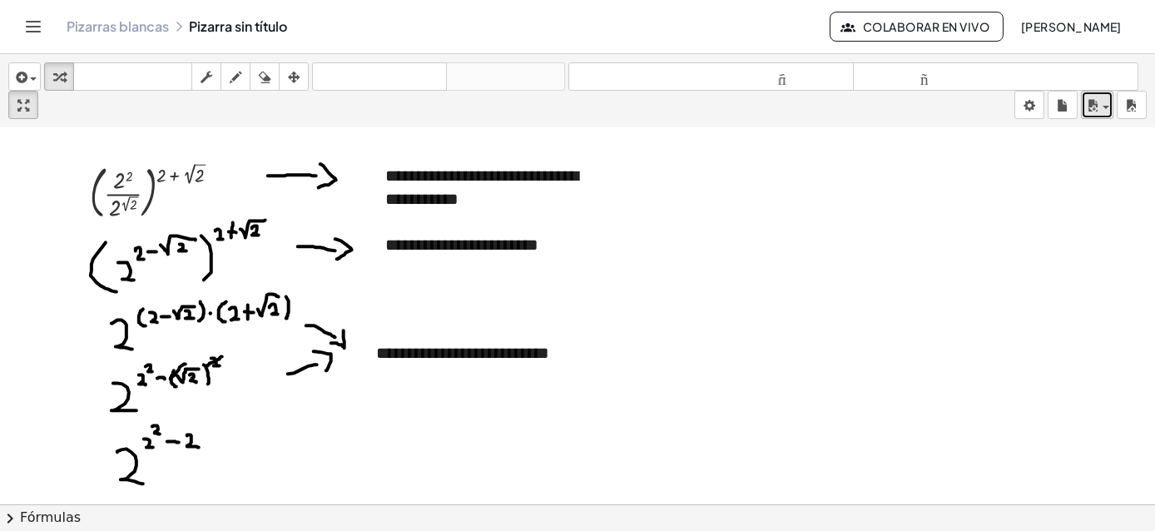
click at [923, 113] on icon "button" at bounding box center [1092, 106] width 15 height 20
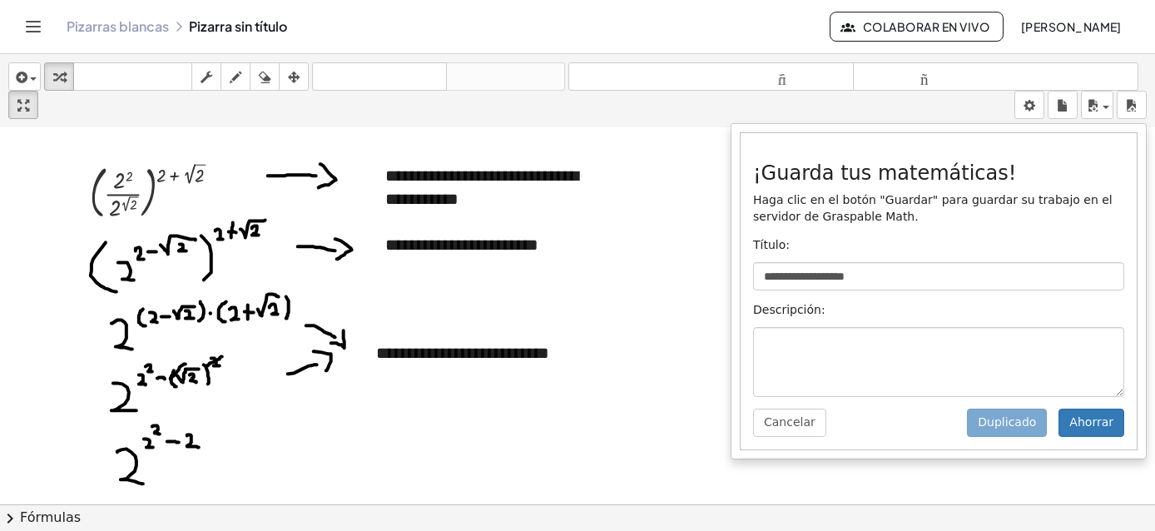
click at [923, 253] on div "**********" at bounding box center [939, 291] width 396 height 316
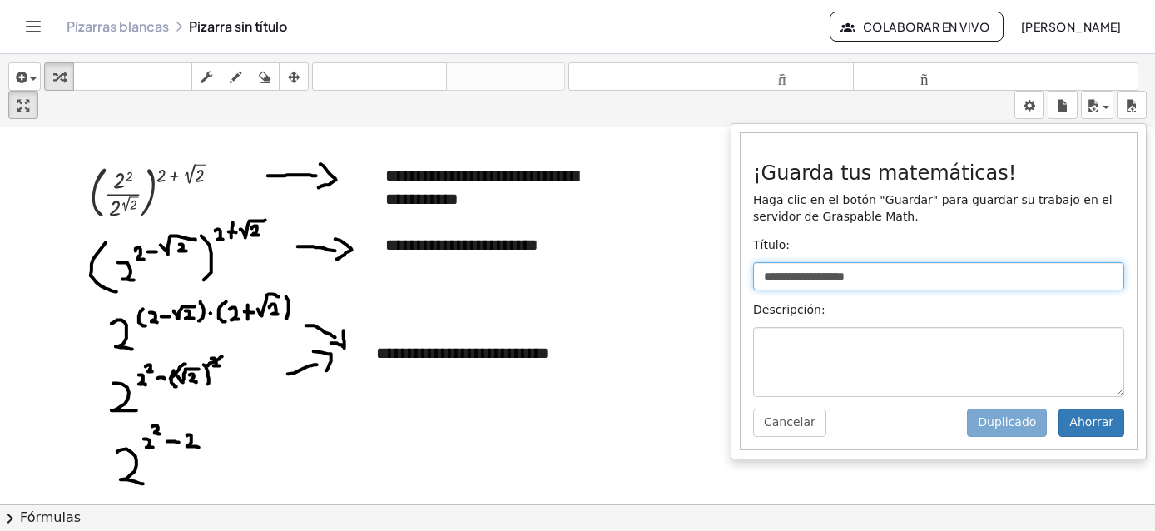
click at [923, 284] on input "**********" at bounding box center [938, 276] width 371 height 28
type input "*"
type input "**********"
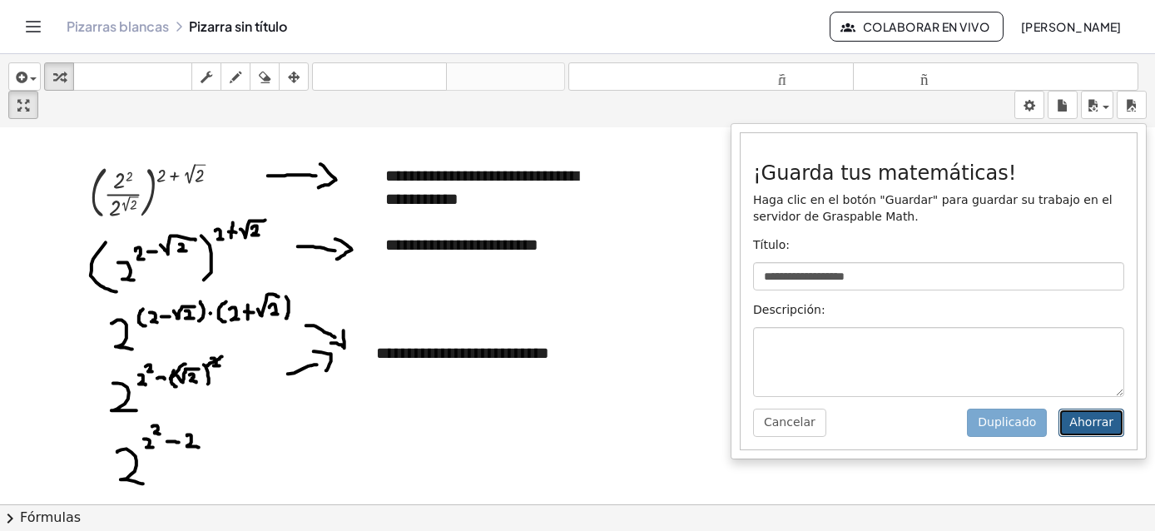
click at [923, 395] on font "Ahorrar" at bounding box center [1091, 421] width 44 height 13
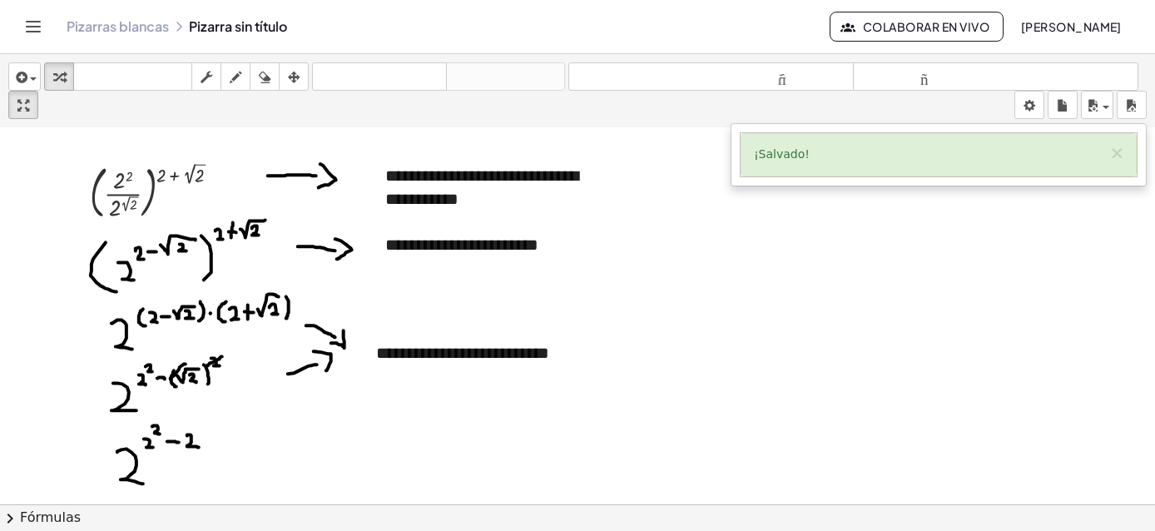
click at [923, 36] on button "[PERSON_NAME]" at bounding box center [1071, 27] width 128 height 30
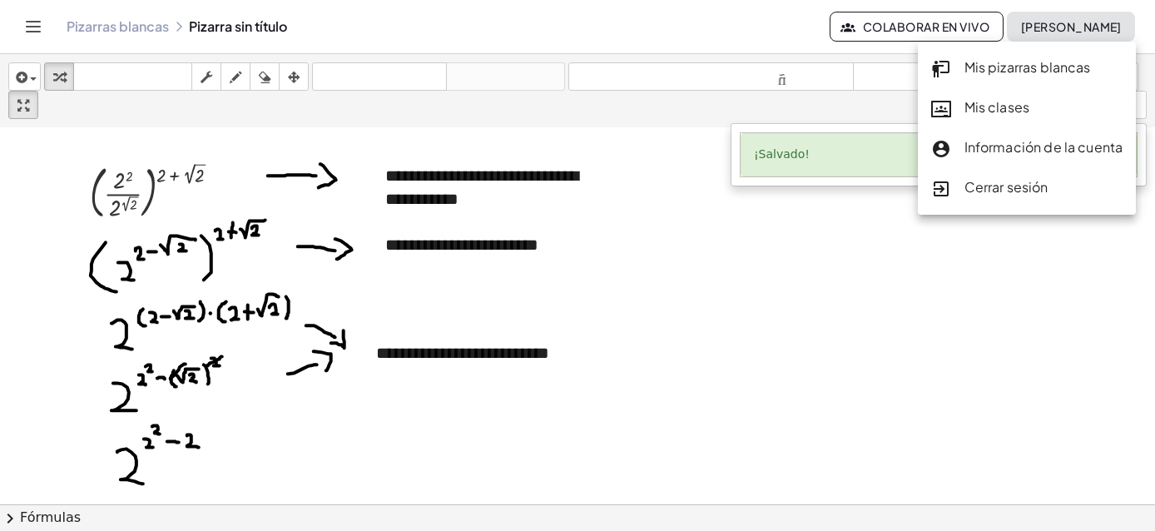
click at [923, 103] on font "Mis clases" at bounding box center [998, 106] width 66 height 17
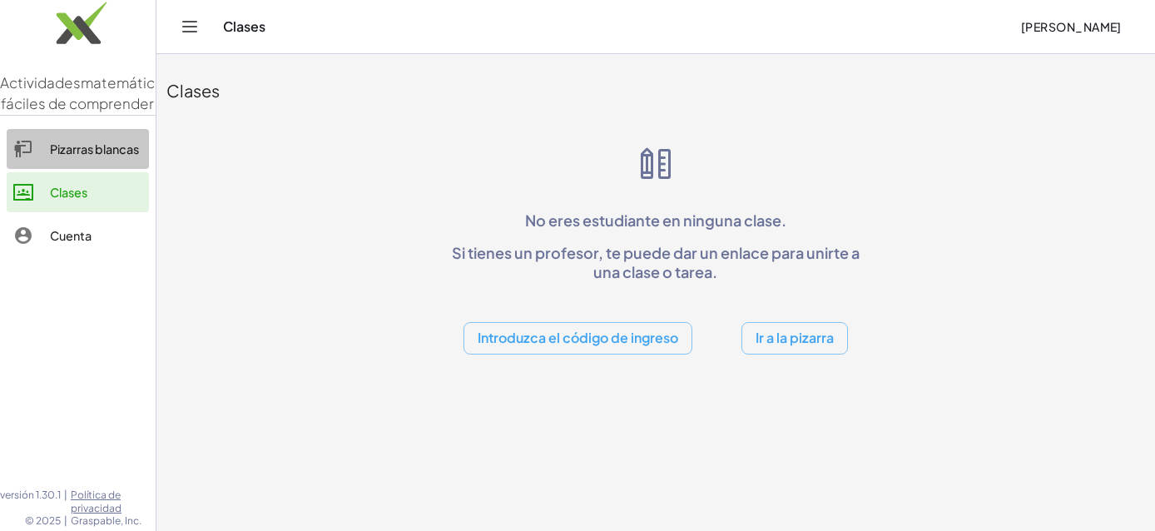
click at [132, 158] on link "Pizarras blancas" at bounding box center [78, 149] width 142 height 40
